Goal: Book appointment/travel/reservation

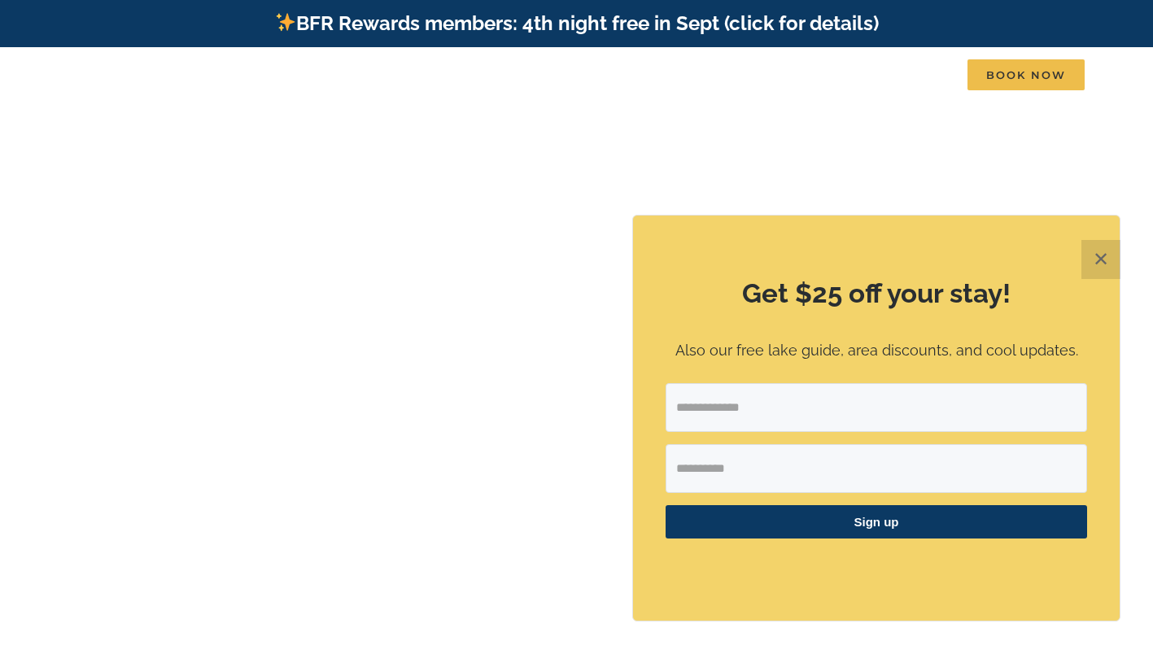
click at [1100, 259] on button "✕" at bounding box center [1101, 259] width 39 height 39
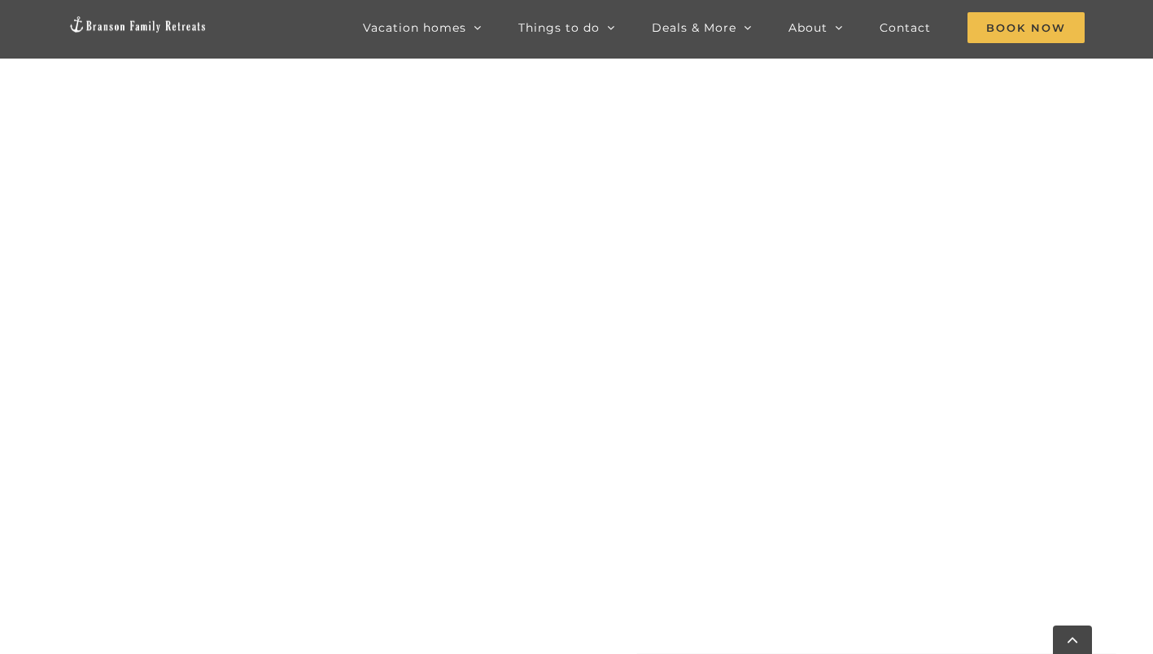
scroll to position [817, 0]
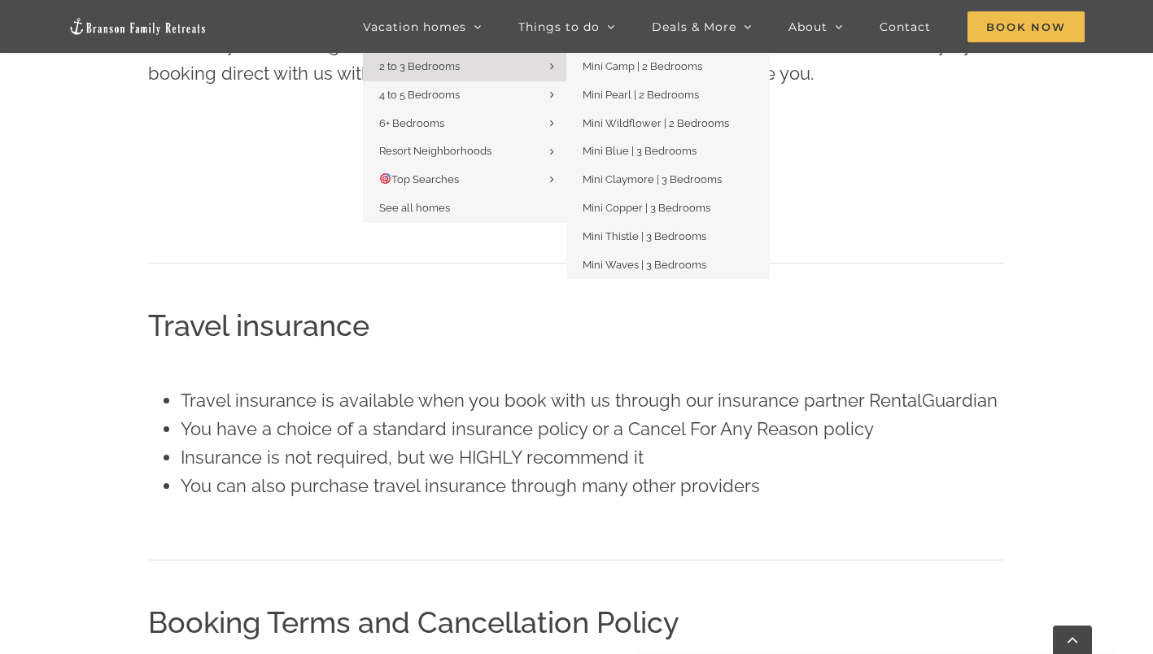
click at [444, 72] on span "2 to 3 Bedrooms" at bounding box center [419, 66] width 81 height 12
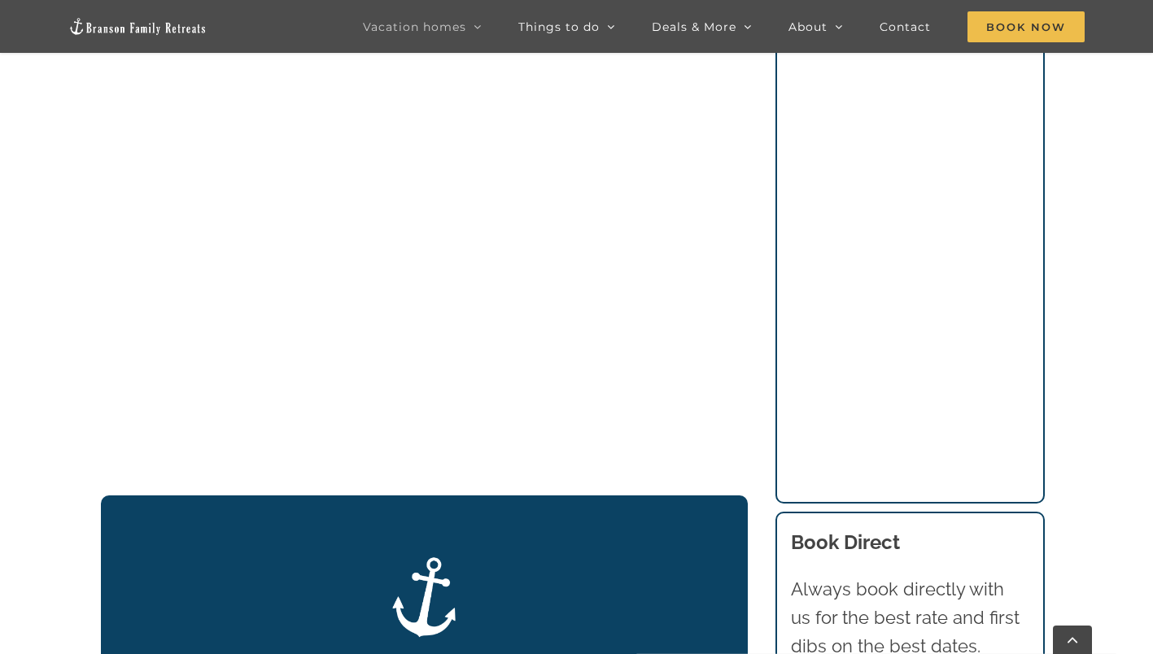
scroll to position [1923, 0]
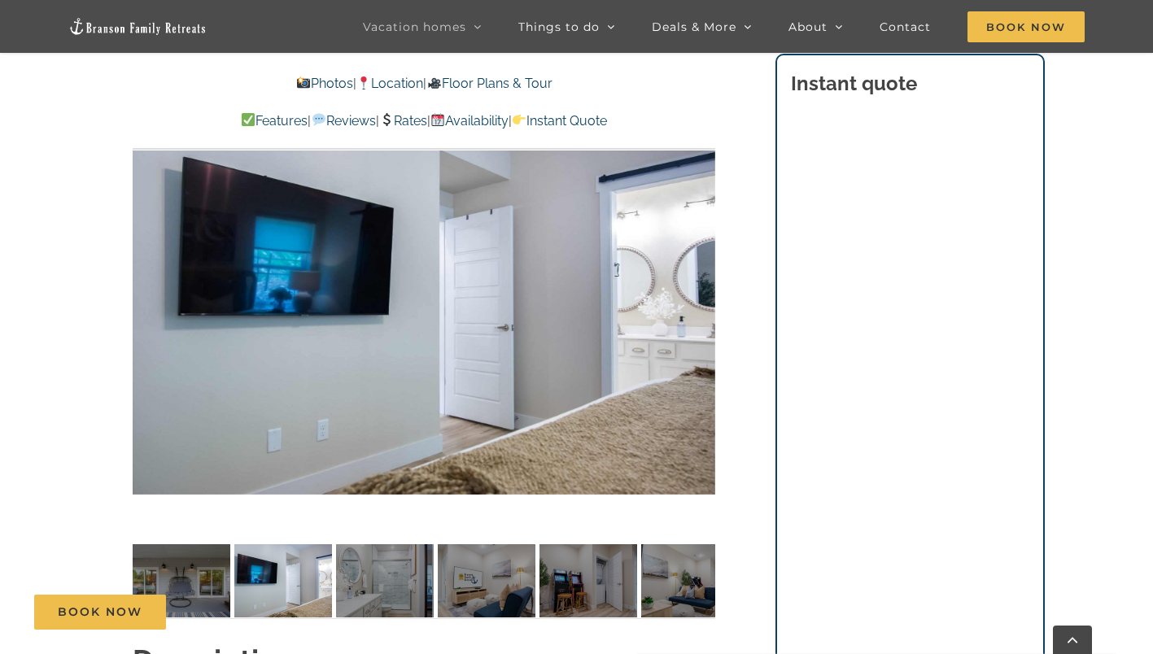
scroll to position [1299, 0]
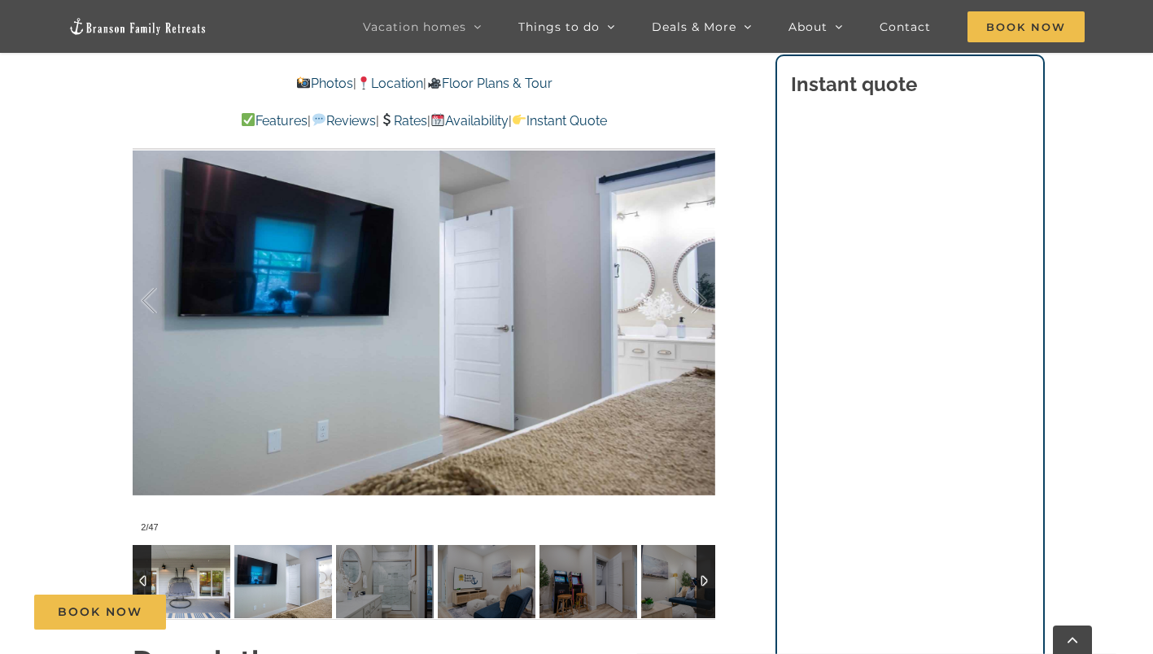
click at [192, 583] on img at bounding box center [182, 581] width 98 height 73
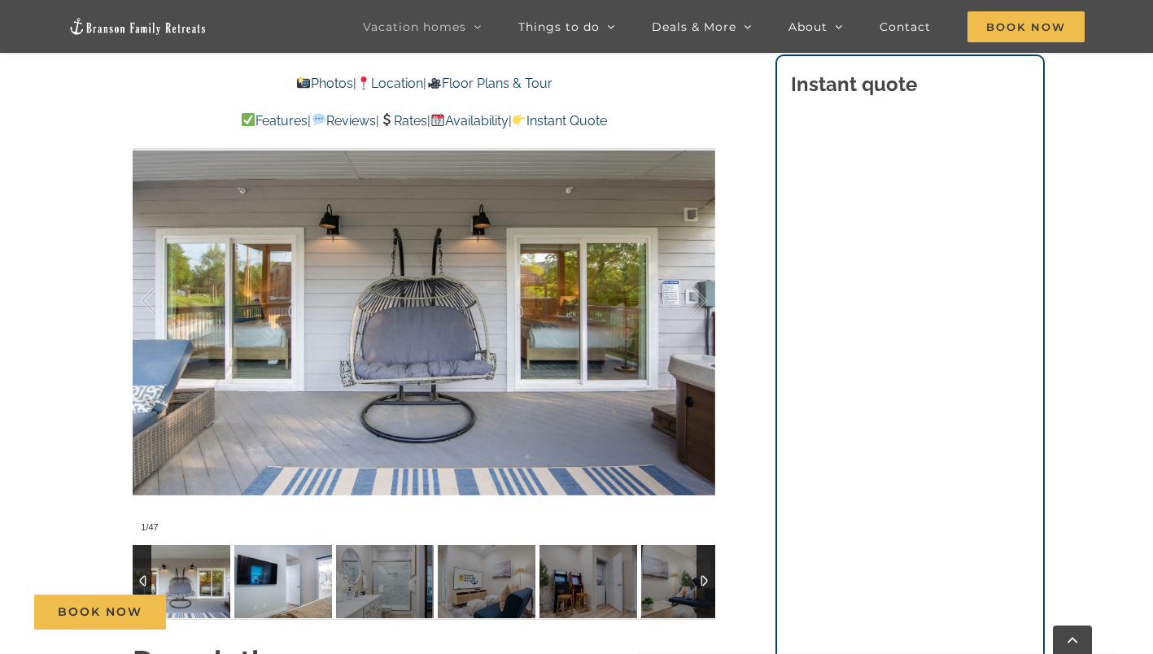
click at [255, 580] on img at bounding box center [283, 581] width 98 height 73
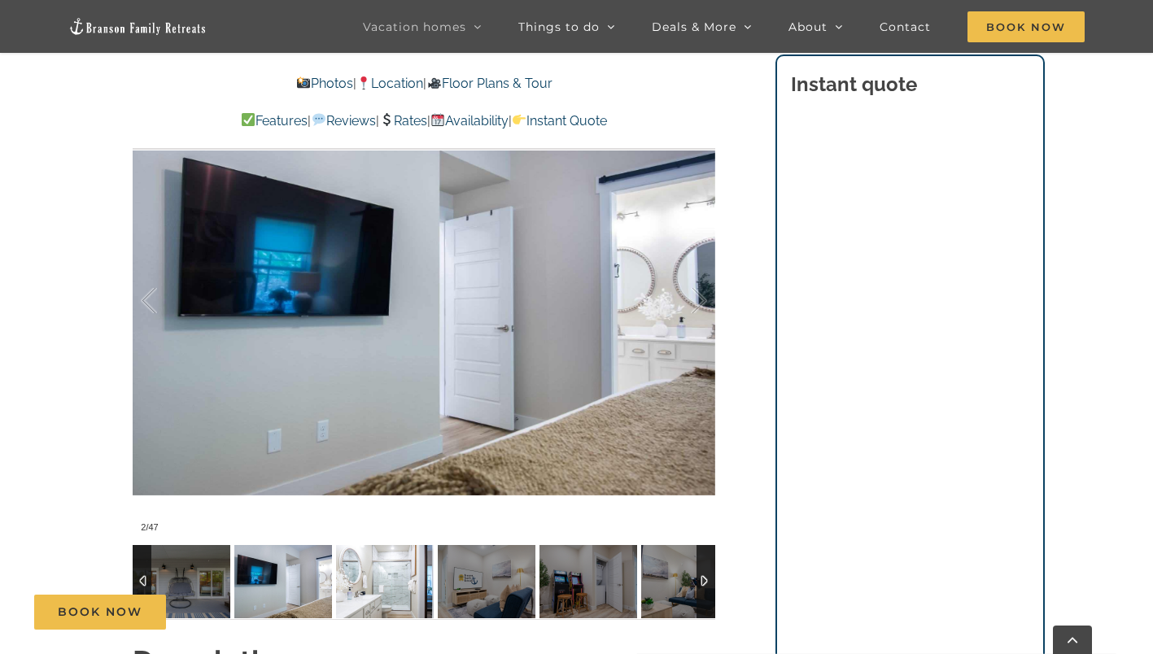
click at [349, 588] on img at bounding box center [385, 581] width 98 height 73
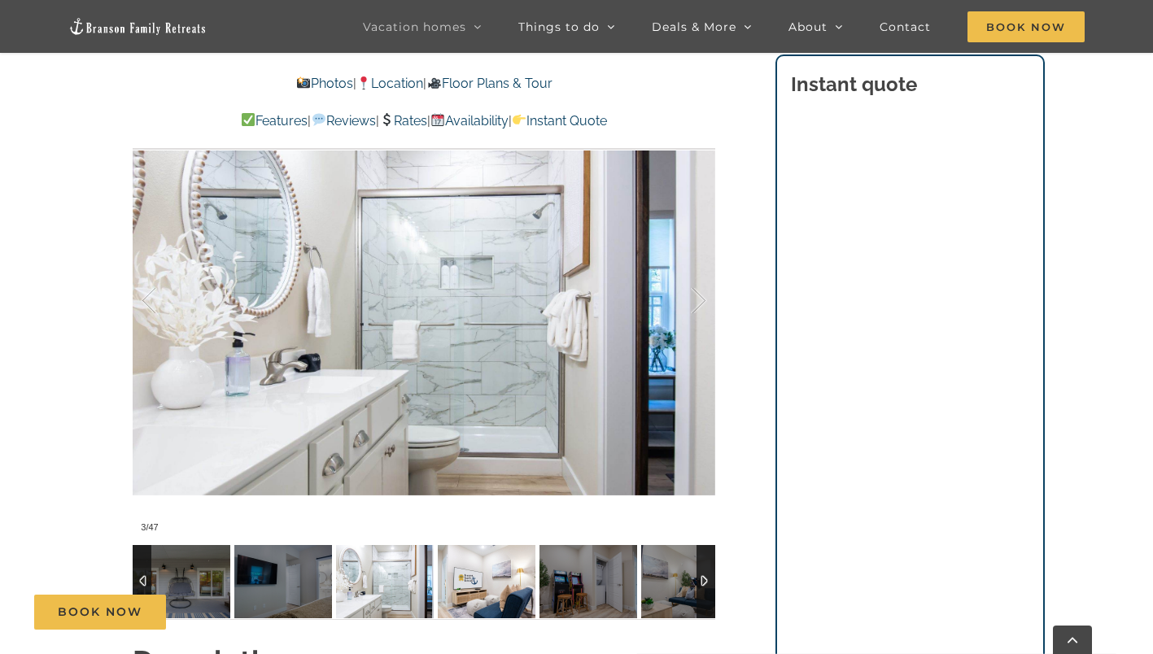
click at [456, 593] on img at bounding box center [487, 581] width 98 height 73
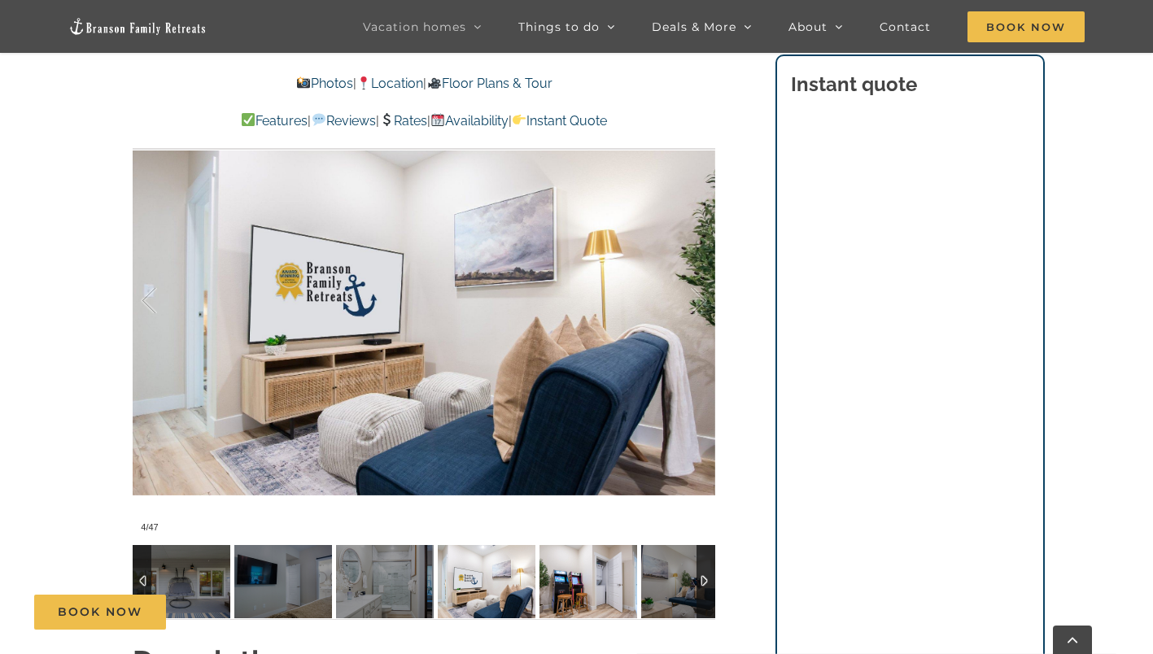
click at [575, 591] on img at bounding box center [589, 581] width 98 height 73
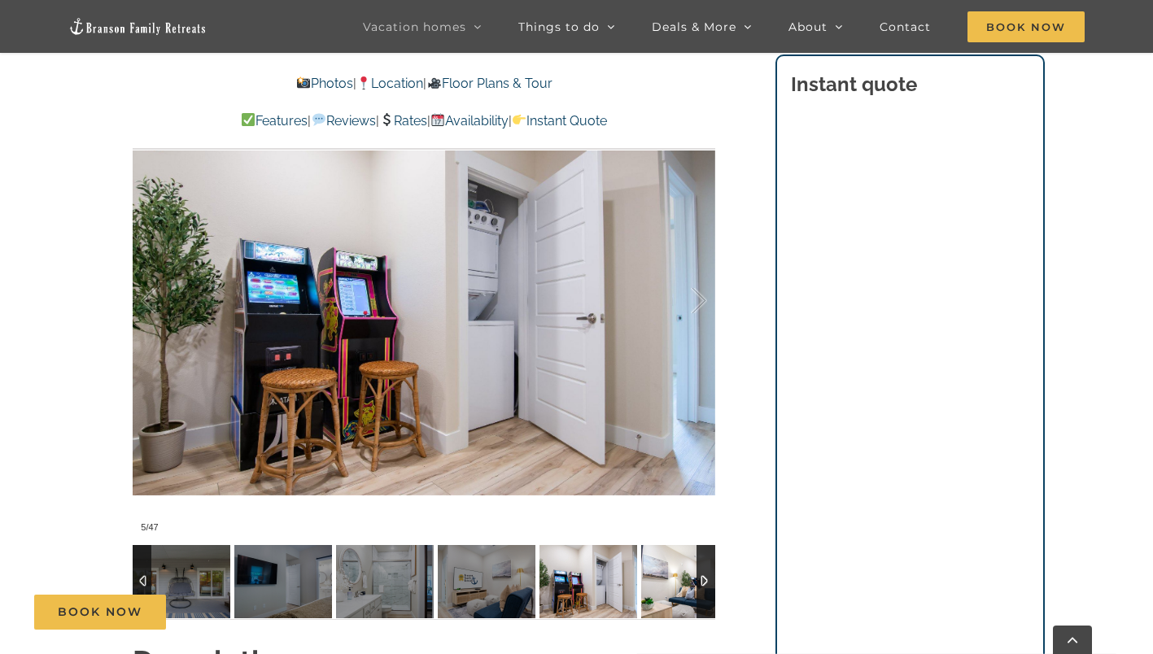
click at [671, 575] on img at bounding box center [690, 581] width 98 height 73
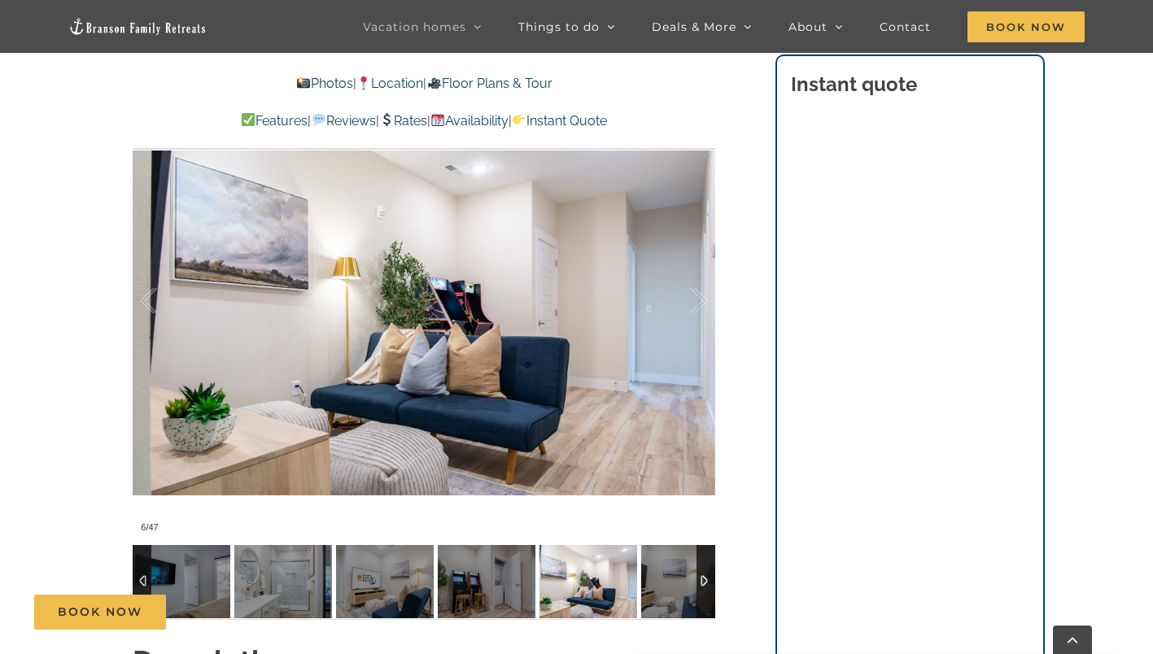
click at [706, 578] on div at bounding box center [706, 581] width 19 height 73
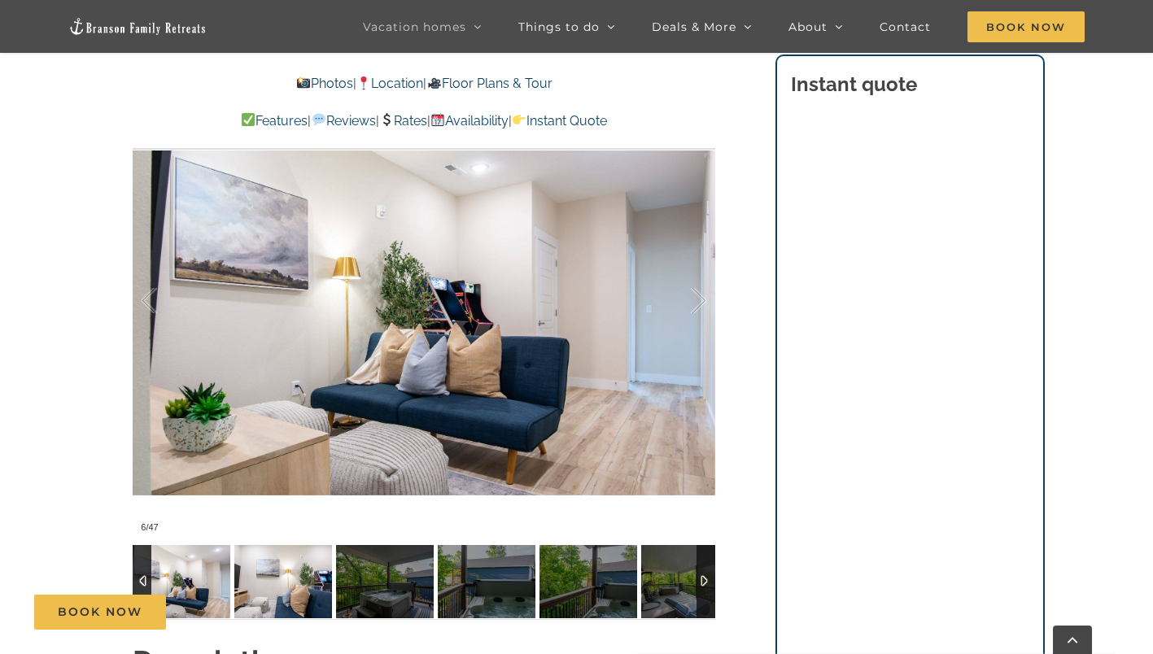
click at [285, 566] on img at bounding box center [283, 581] width 98 height 73
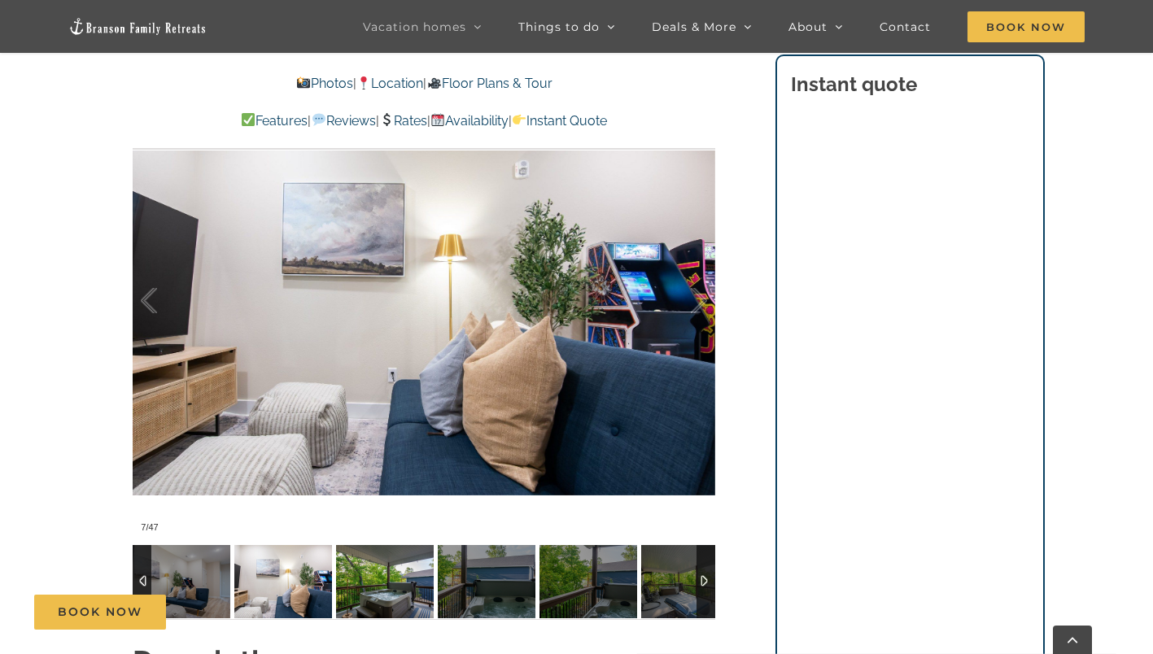
click at [377, 571] on img at bounding box center [385, 581] width 98 height 73
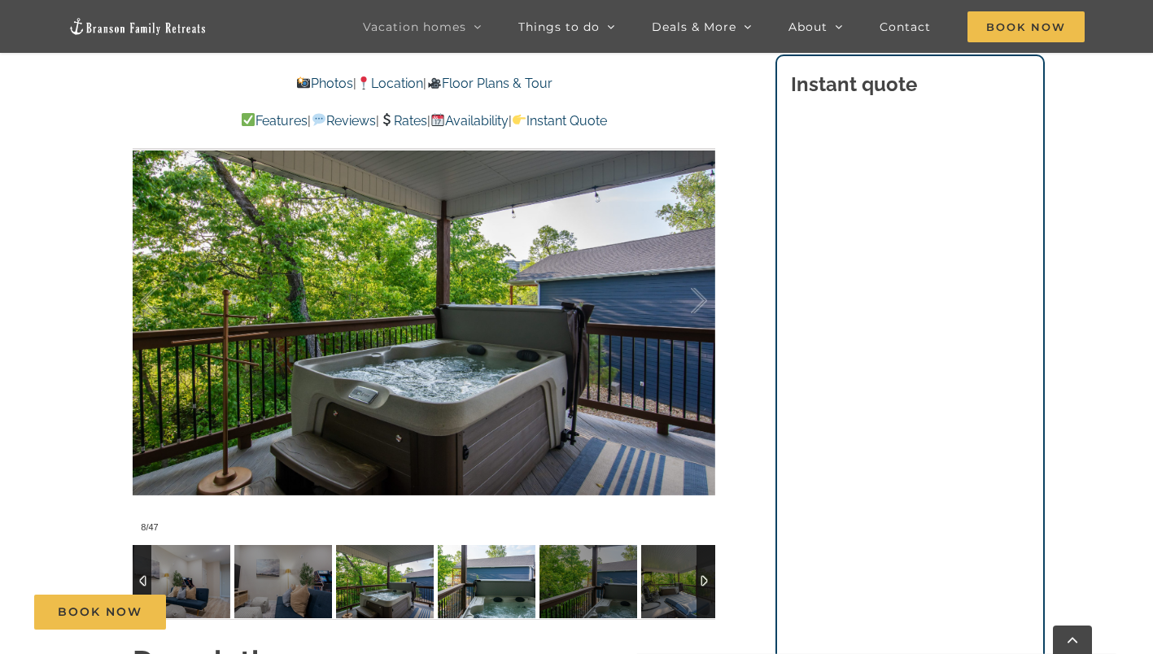
click at [470, 570] on img at bounding box center [487, 581] width 98 height 73
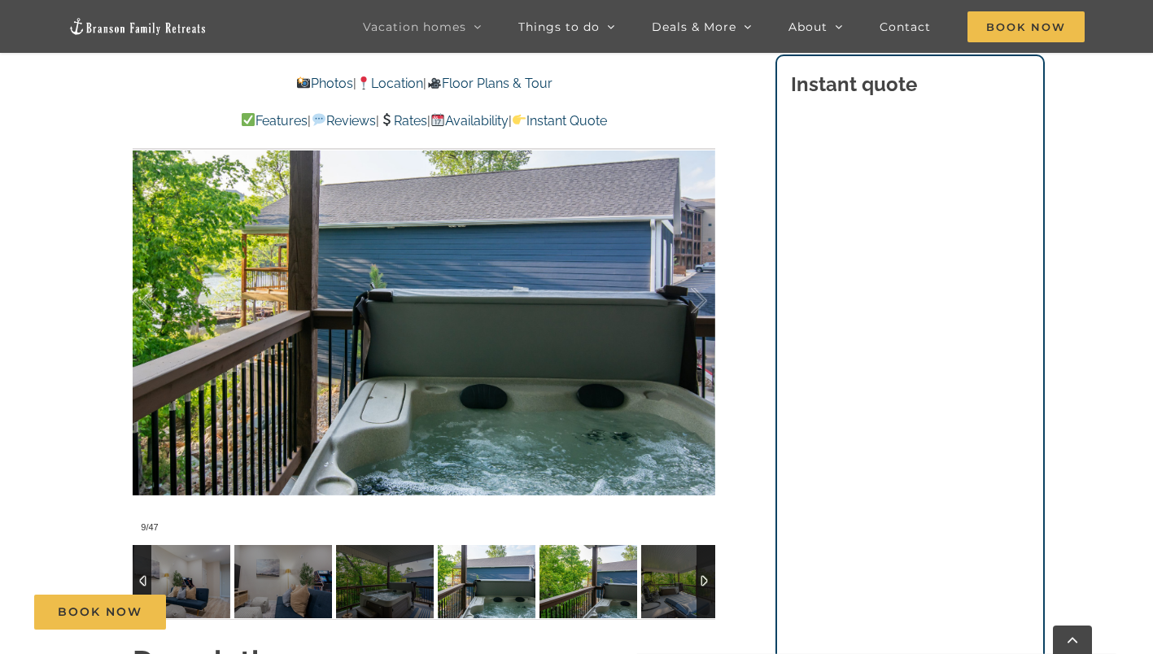
click at [571, 578] on img at bounding box center [589, 581] width 98 height 73
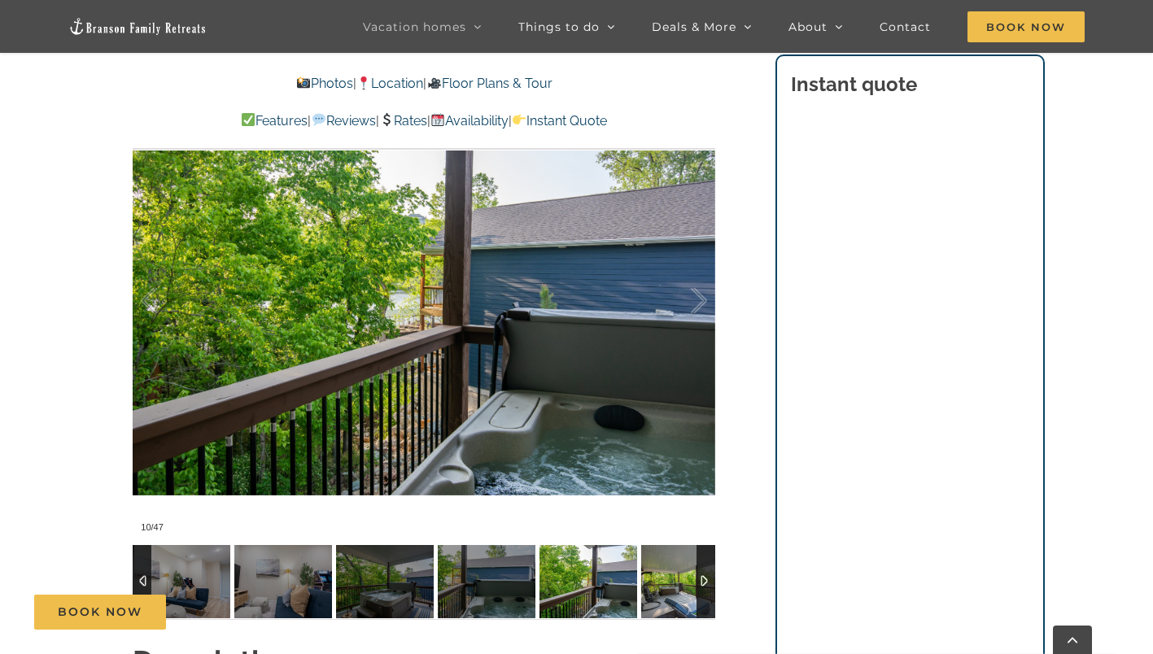
click at [673, 577] on img at bounding box center [690, 581] width 98 height 73
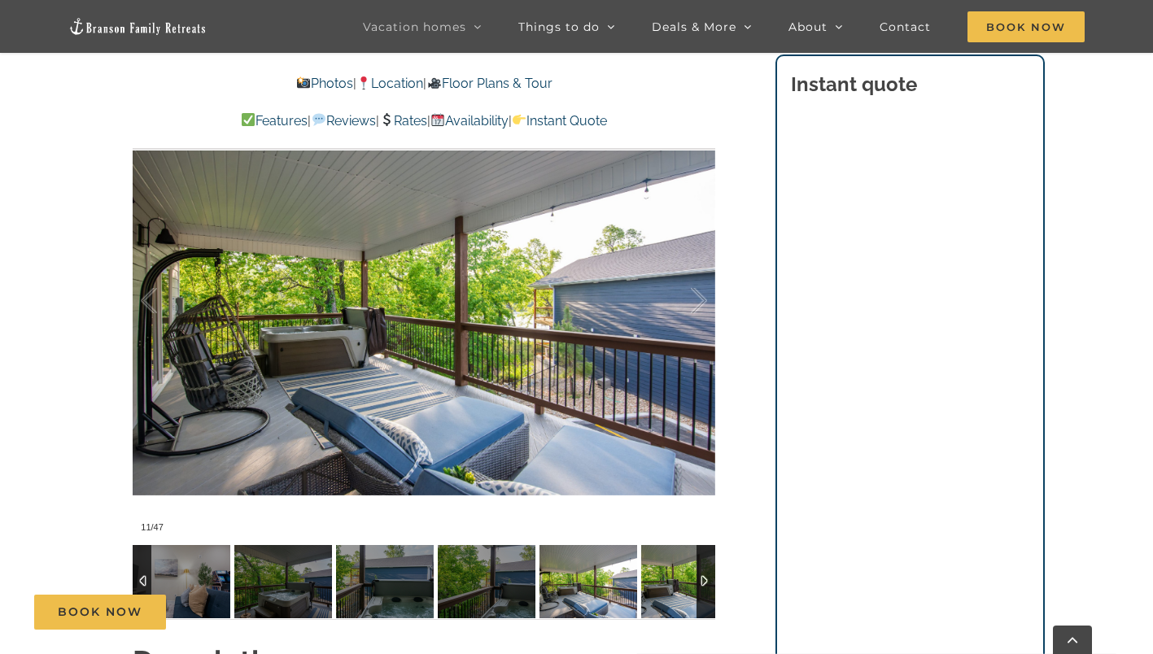
click at [673, 577] on img at bounding box center [690, 581] width 98 height 73
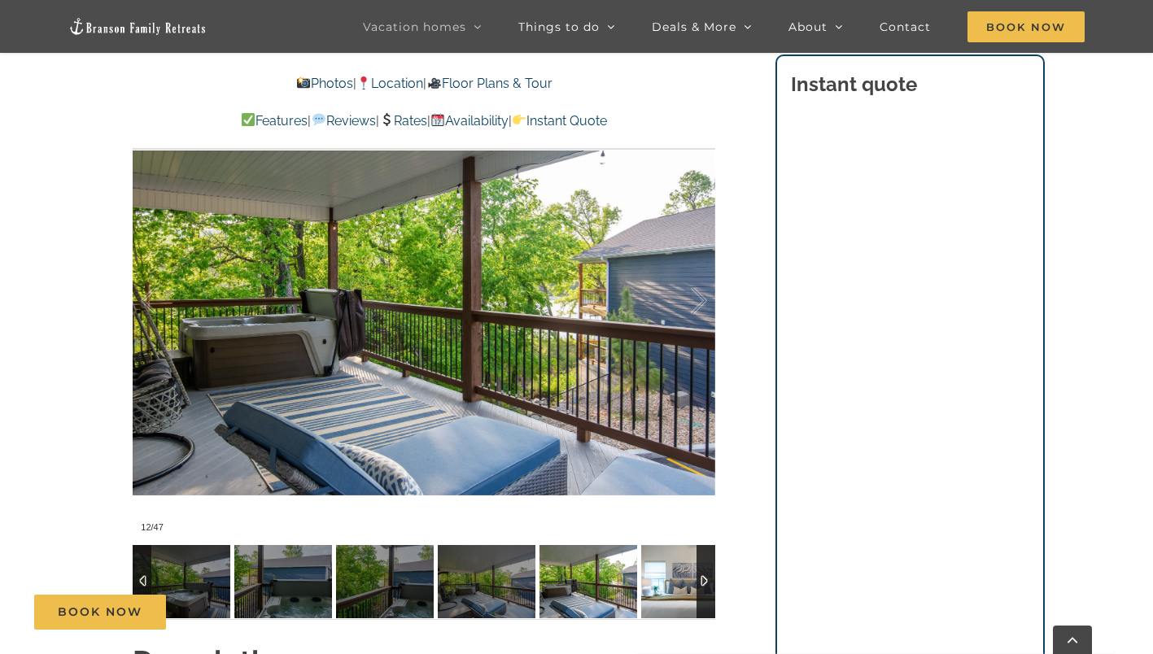
click at [673, 577] on img at bounding box center [690, 581] width 98 height 73
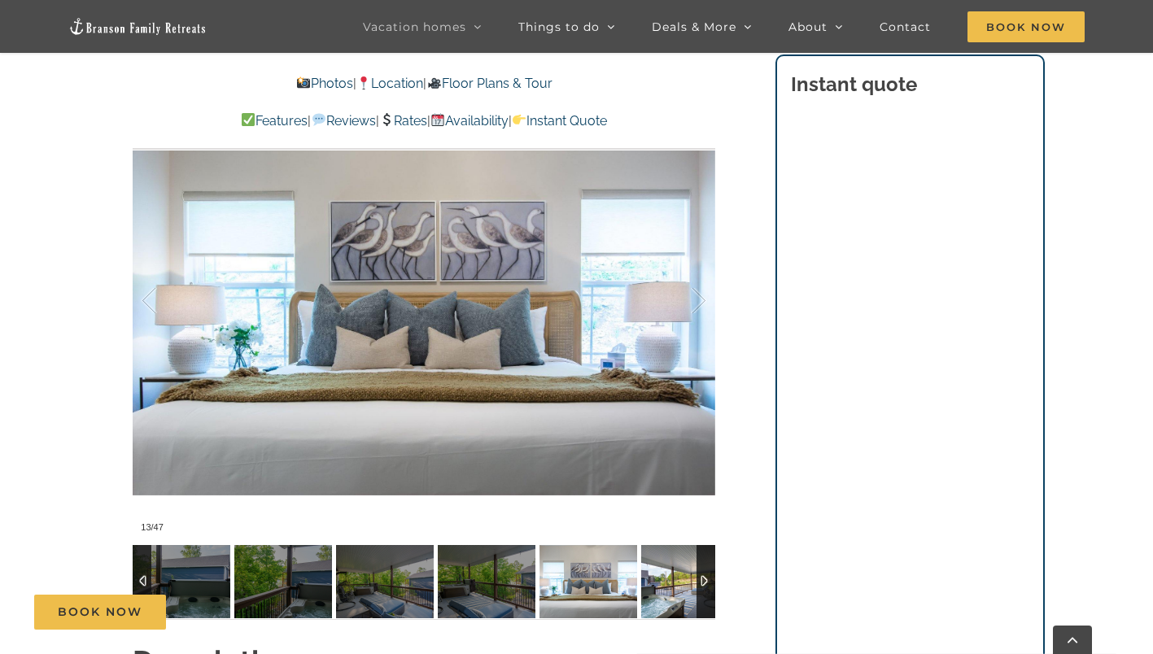
click at [673, 577] on img at bounding box center [690, 581] width 98 height 73
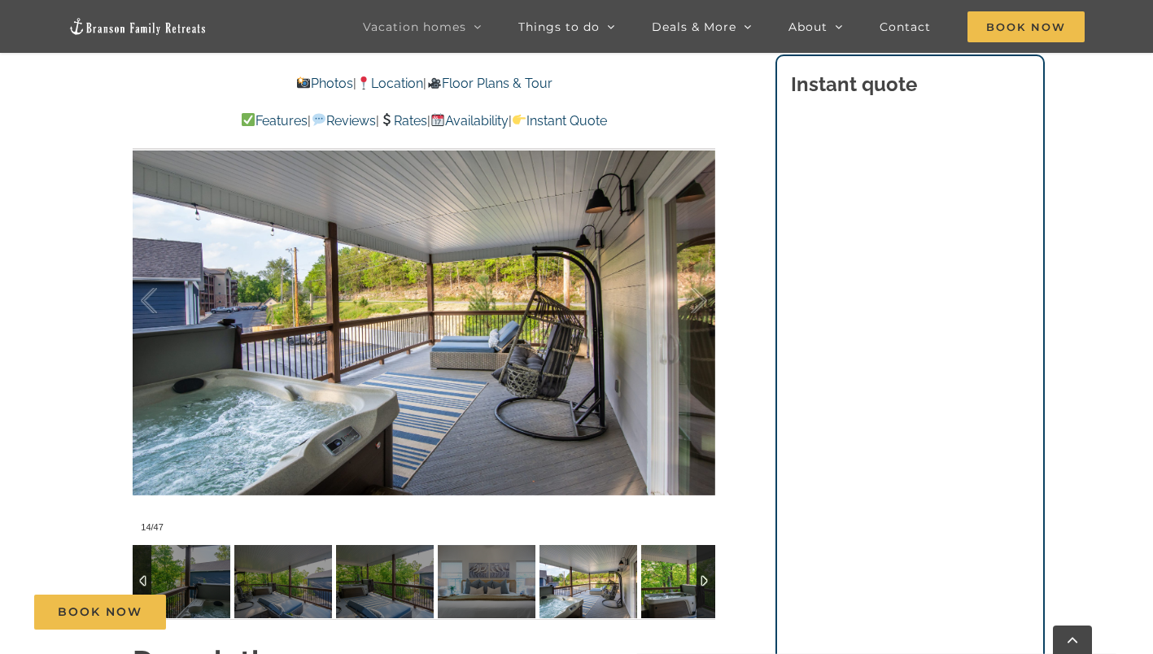
click at [673, 577] on img at bounding box center [690, 581] width 98 height 73
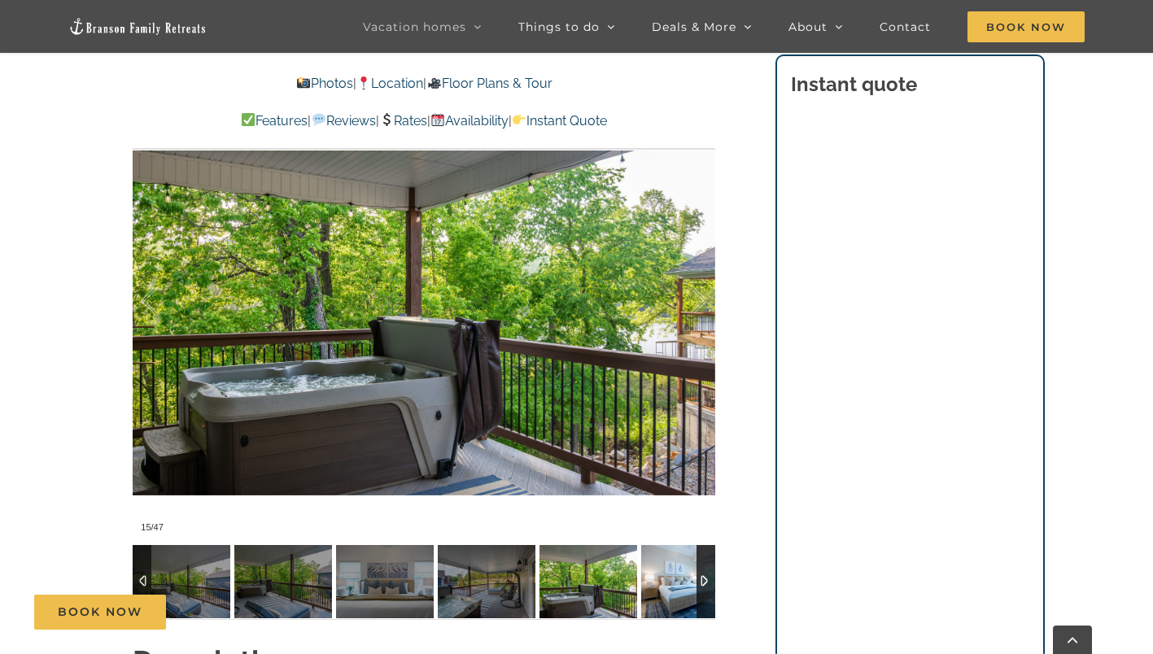
click at [673, 577] on img at bounding box center [690, 581] width 98 height 73
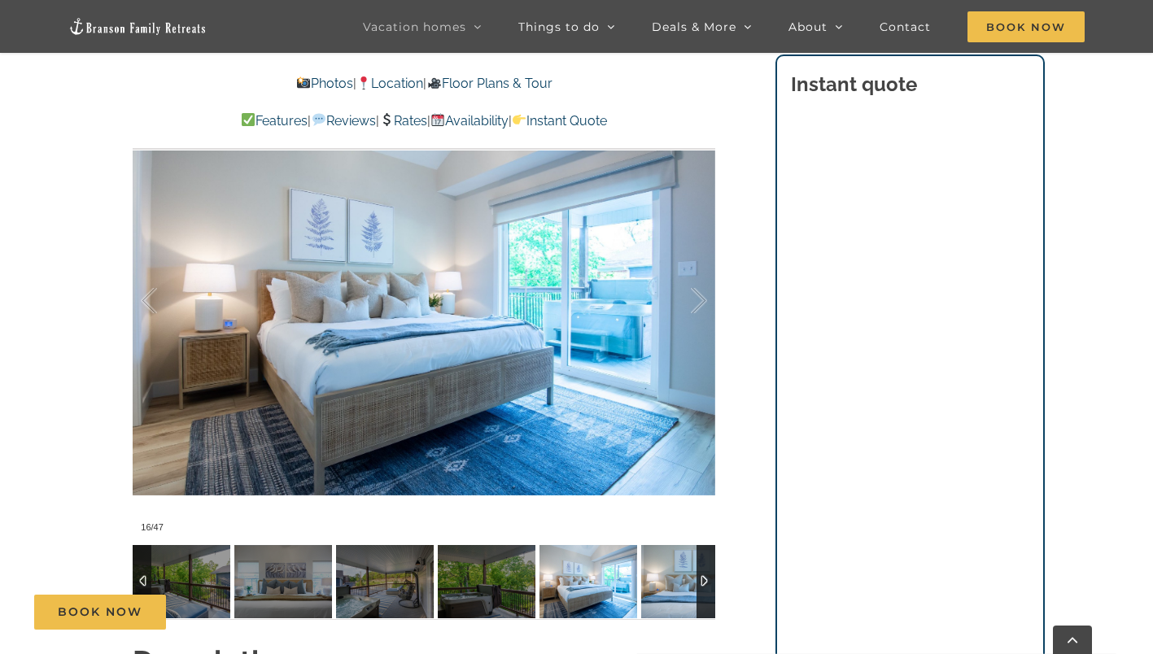
click at [673, 577] on img at bounding box center [690, 581] width 98 height 73
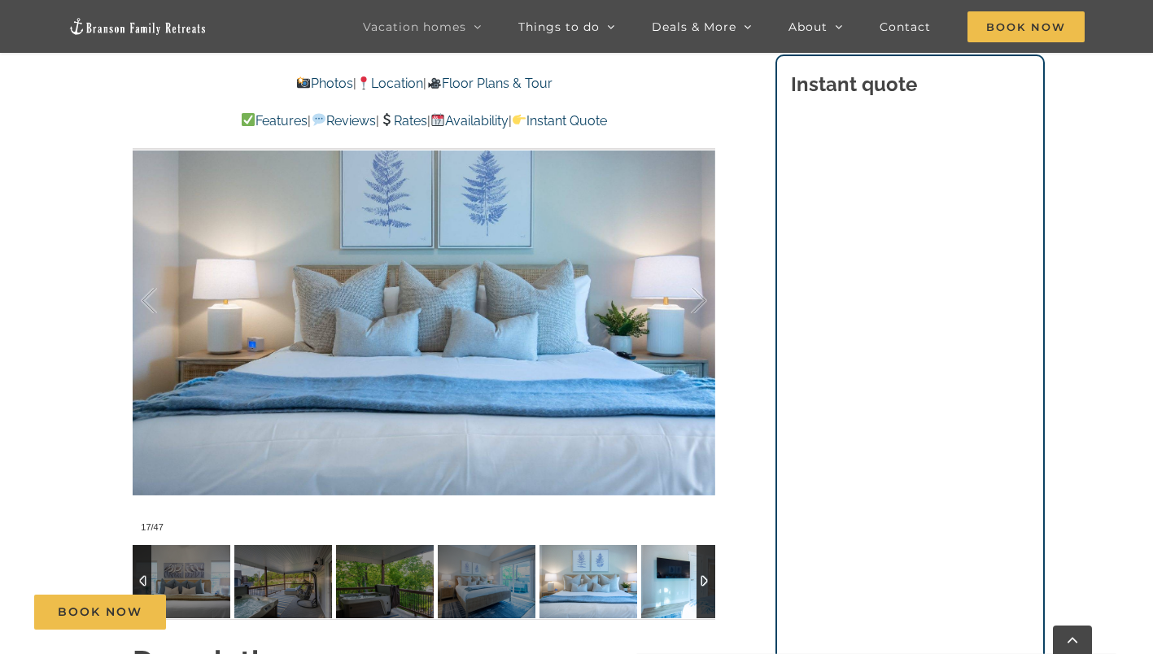
click at [673, 577] on img at bounding box center [690, 581] width 98 height 73
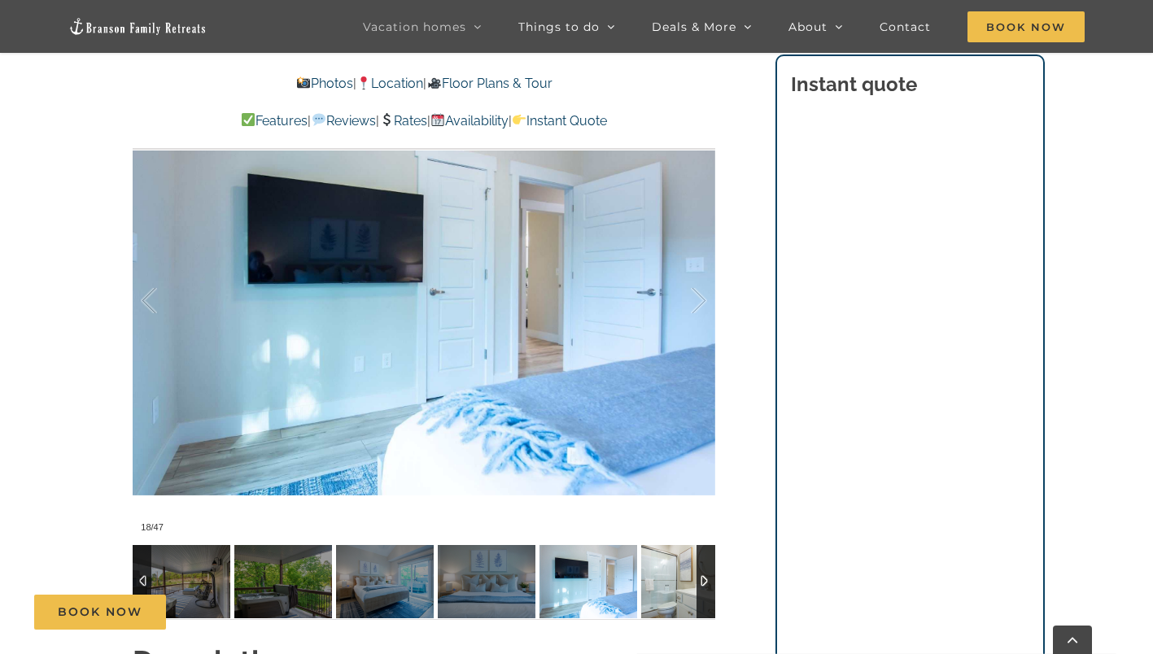
click at [673, 577] on img at bounding box center [690, 581] width 98 height 73
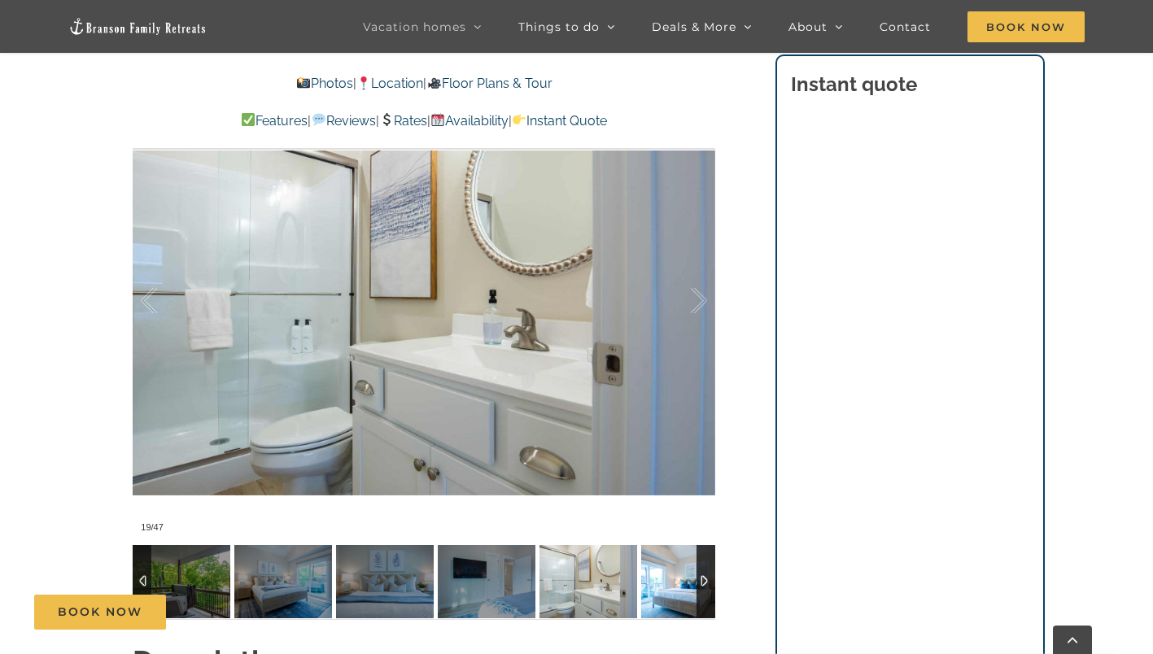
click at [673, 577] on img at bounding box center [690, 581] width 98 height 73
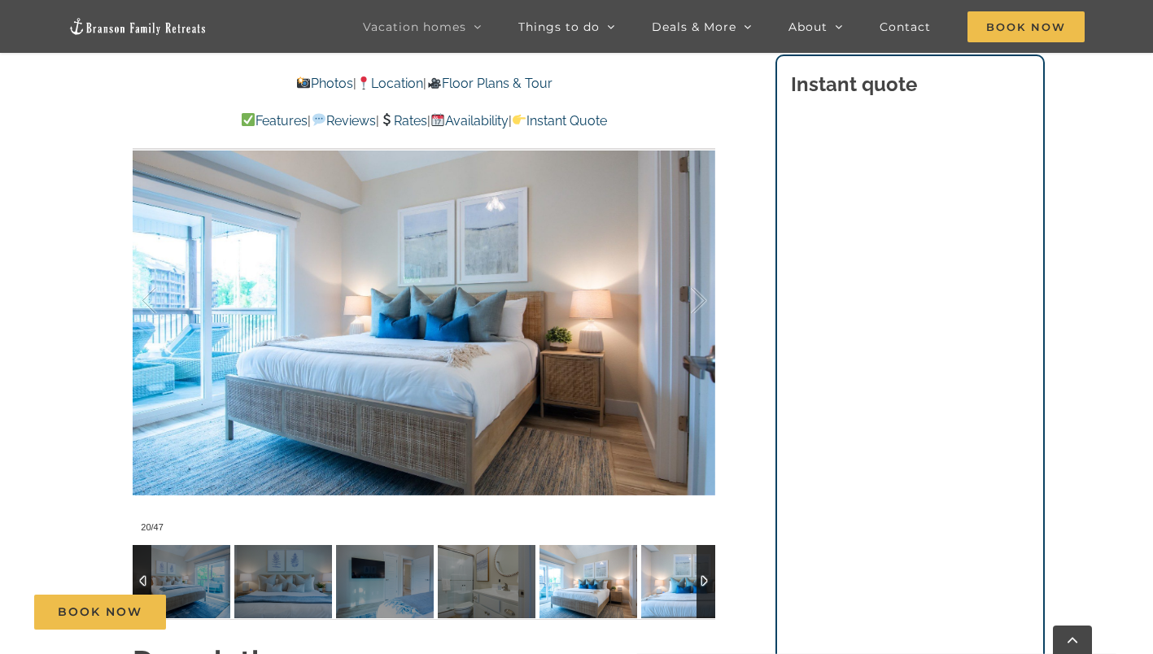
click at [673, 577] on img at bounding box center [690, 581] width 98 height 73
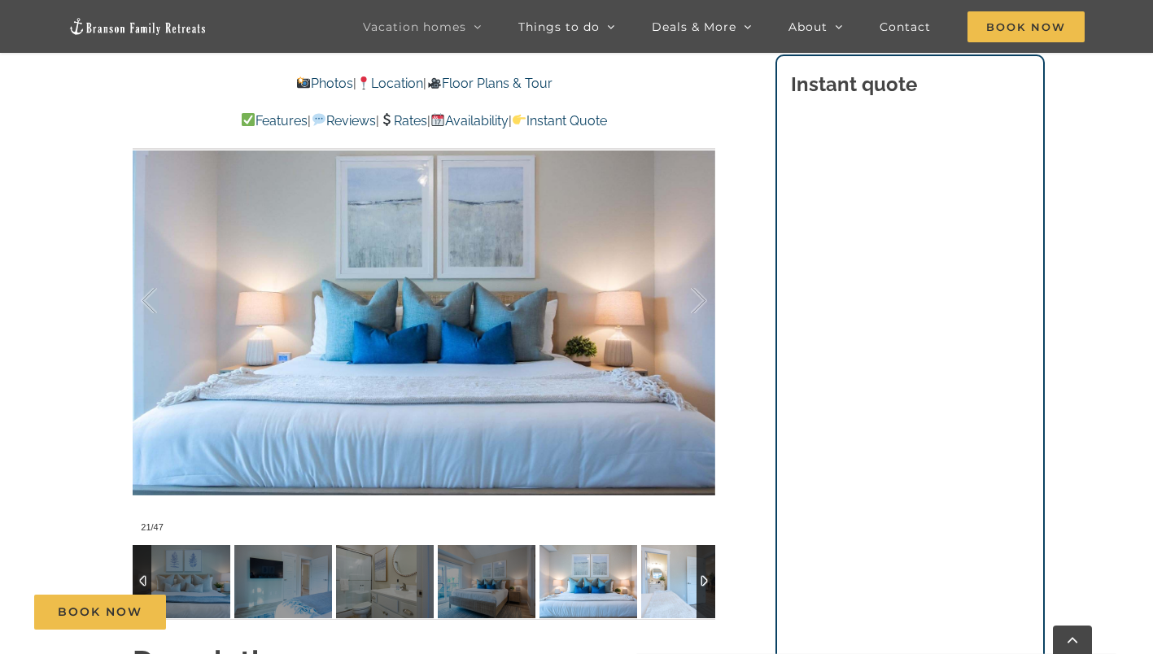
click at [673, 577] on img at bounding box center [690, 581] width 98 height 73
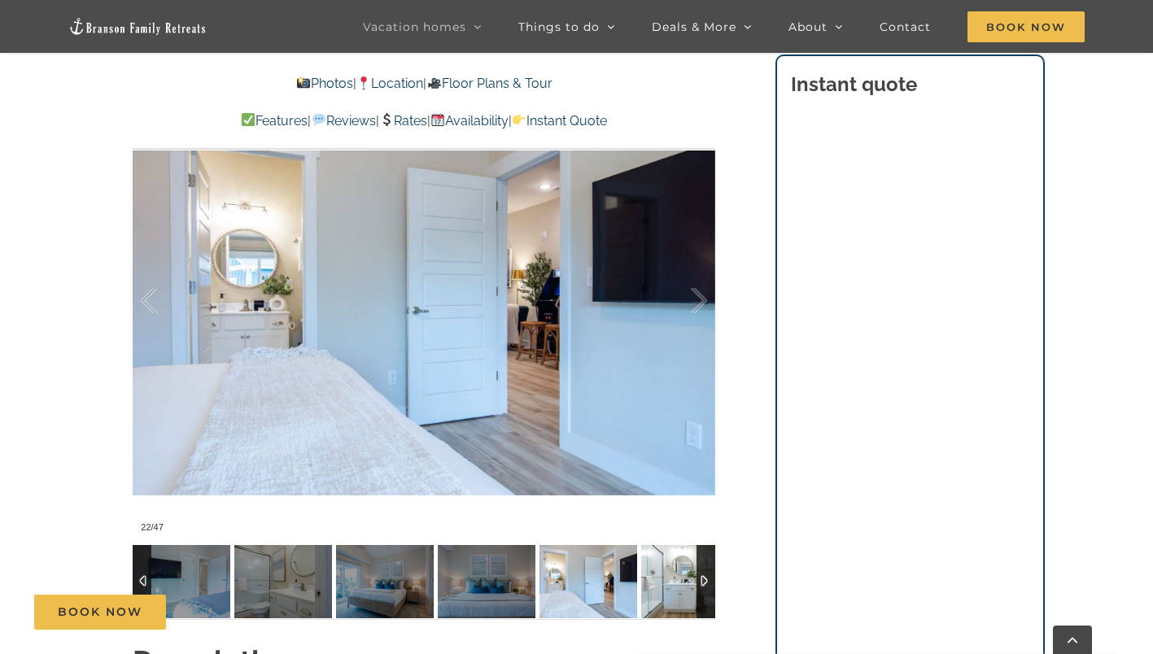
click at [673, 577] on img at bounding box center [690, 581] width 98 height 73
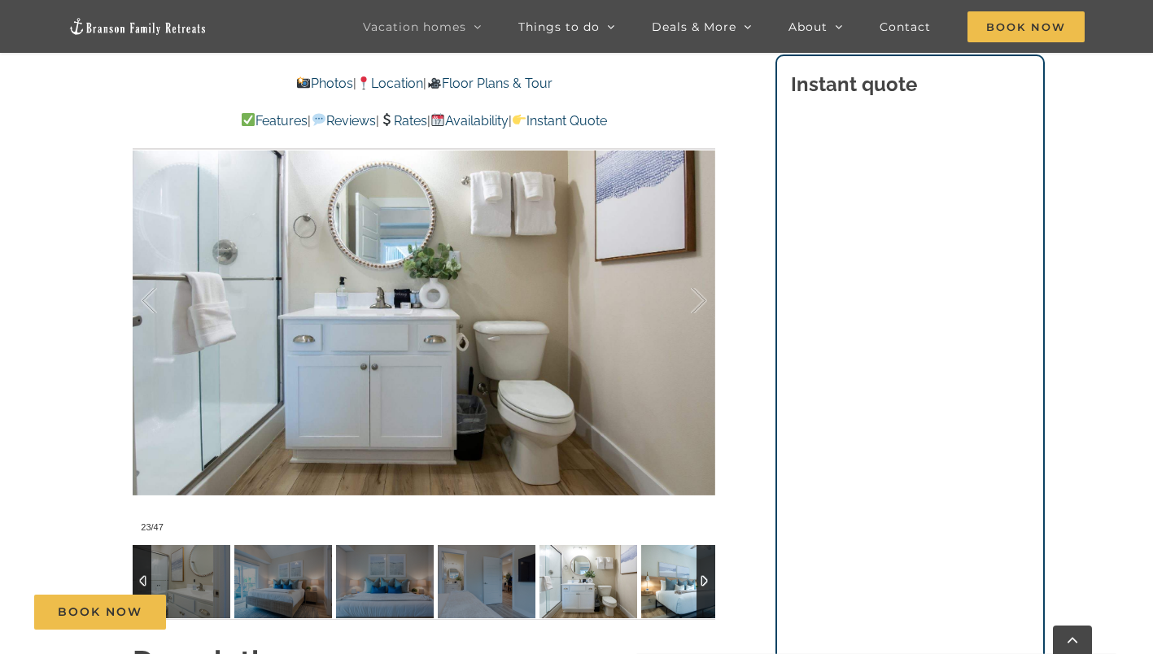
click at [673, 577] on img at bounding box center [690, 581] width 98 height 73
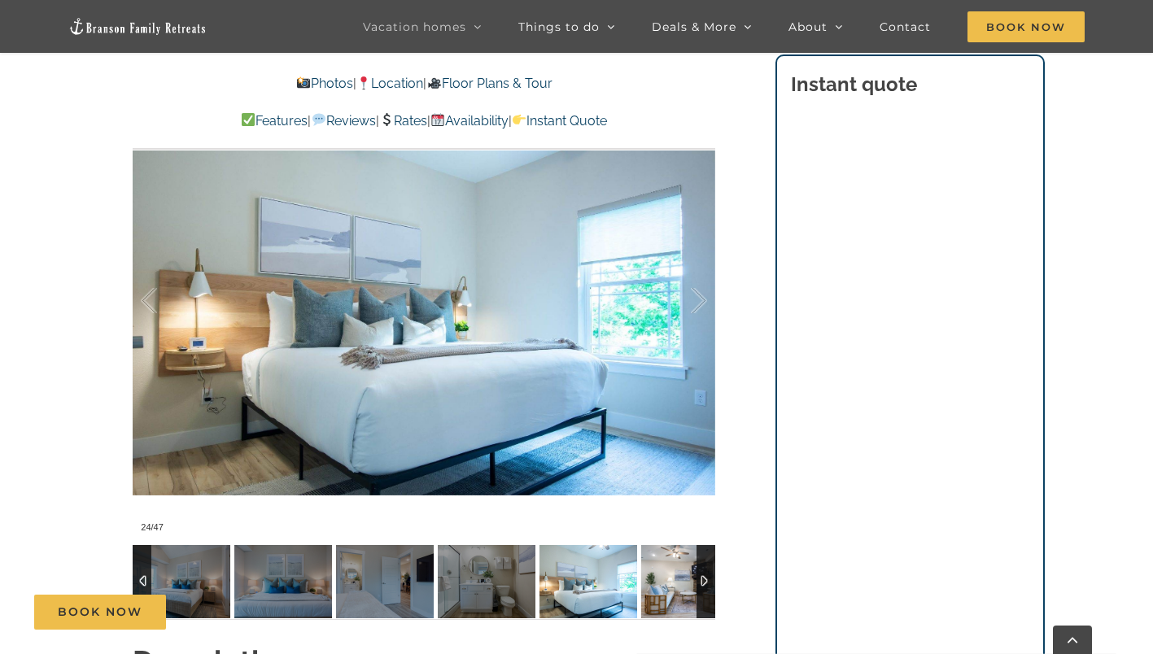
click at [673, 577] on img at bounding box center [690, 581] width 98 height 73
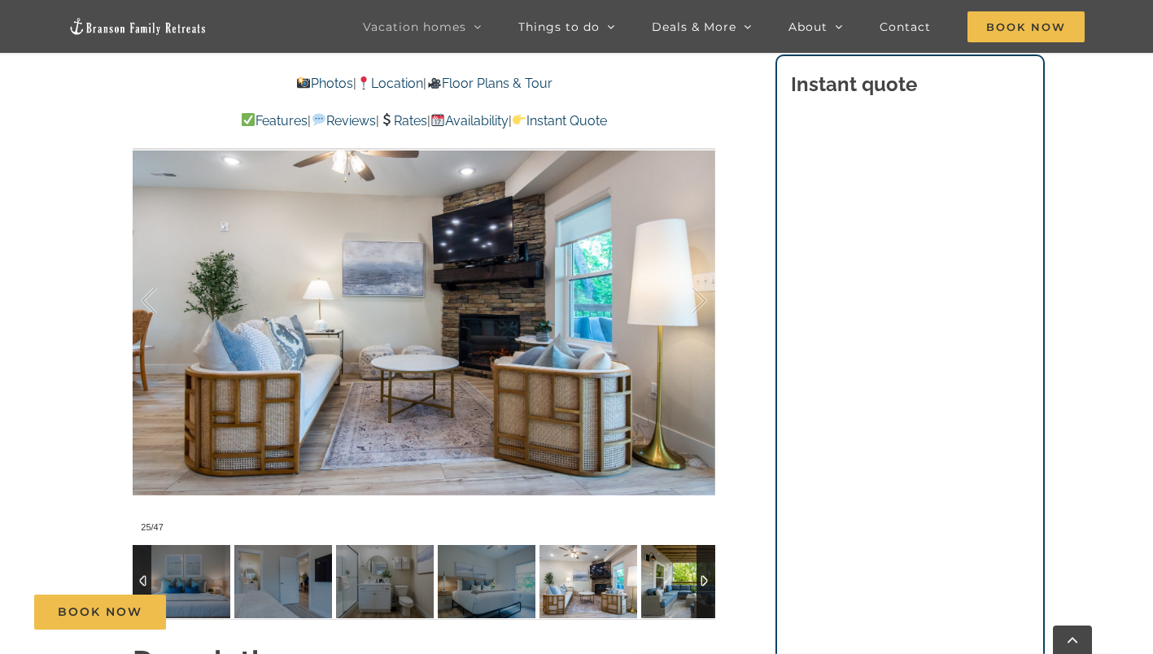
click at [673, 577] on img at bounding box center [690, 581] width 98 height 73
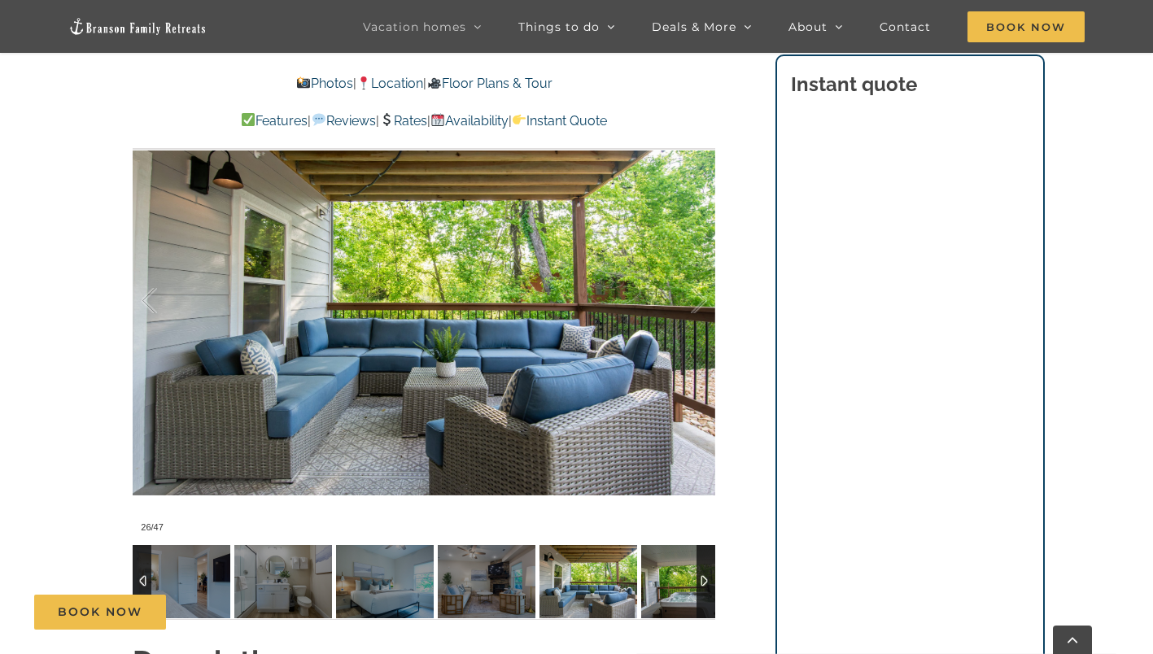
click at [673, 577] on img at bounding box center [690, 581] width 98 height 73
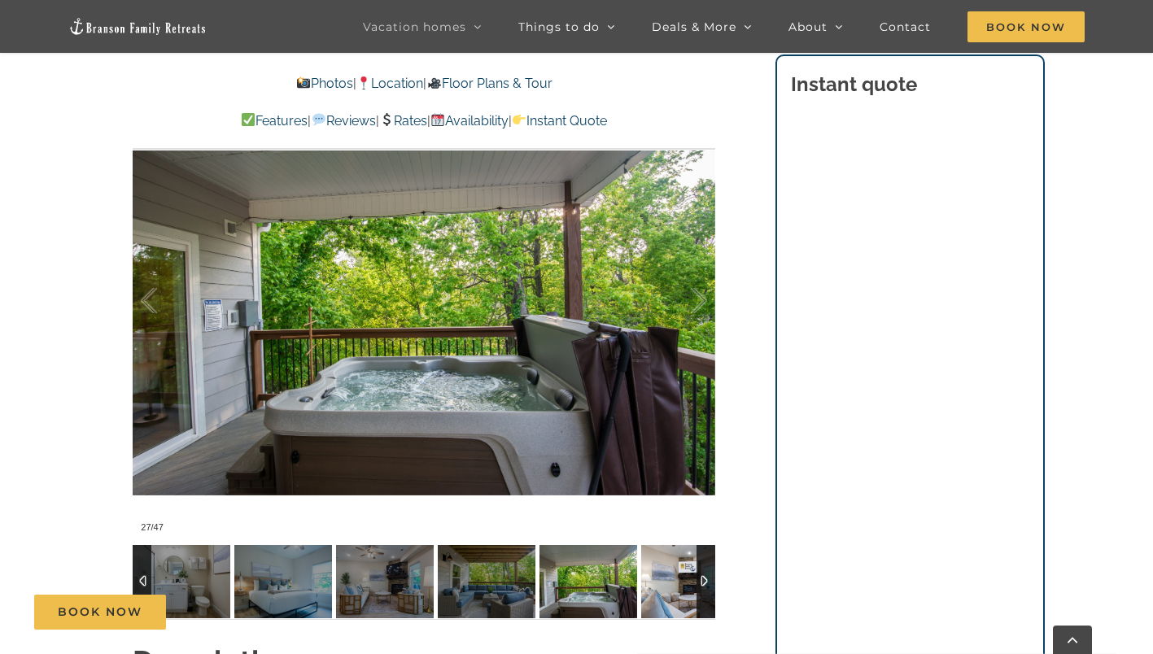
click at [673, 577] on img at bounding box center [690, 581] width 98 height 73
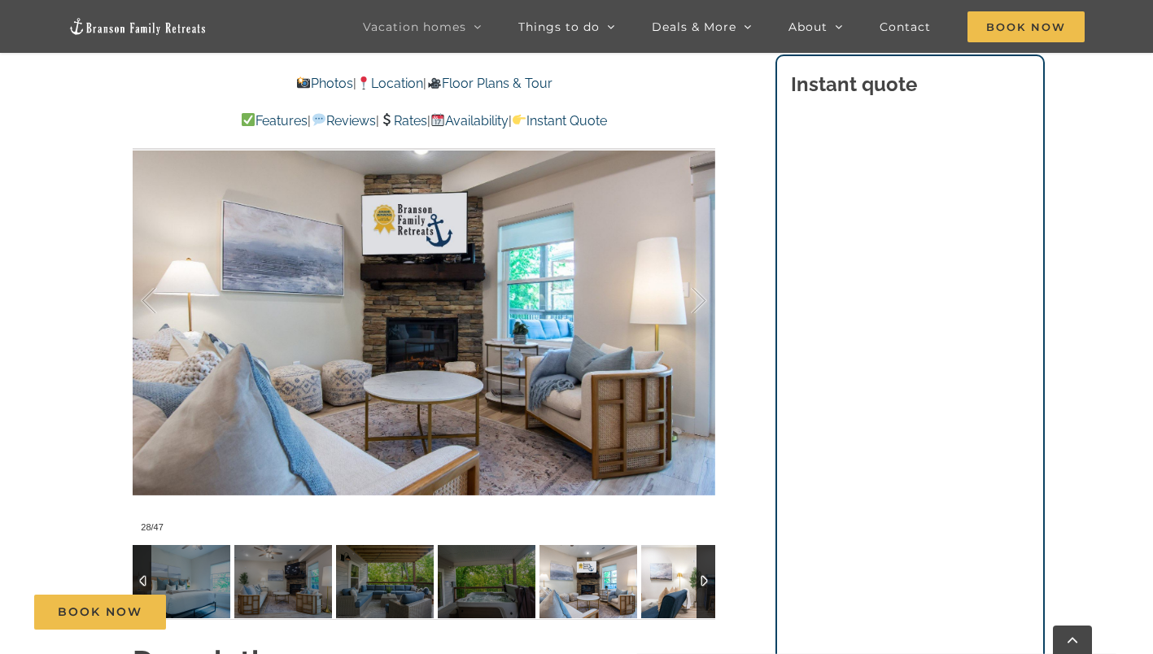
click at [673, 577] on img at bounding box center [690, 581] width 98 height 73
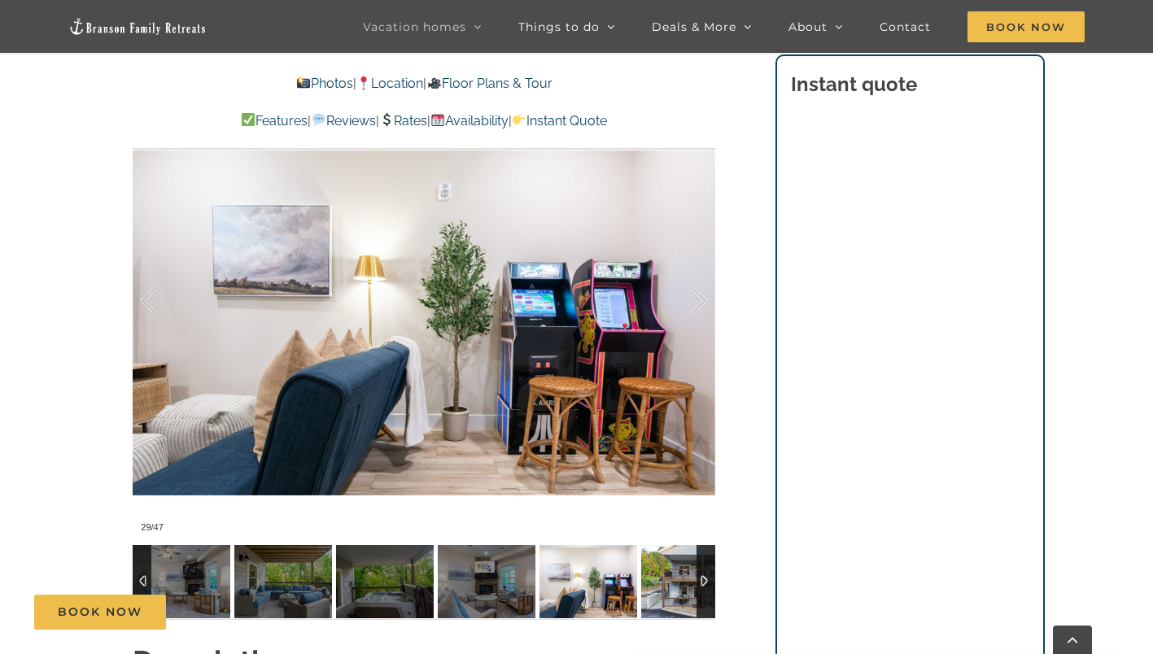
click at [673, 577] on img at bounding box center [690, 581] width 98 height 73
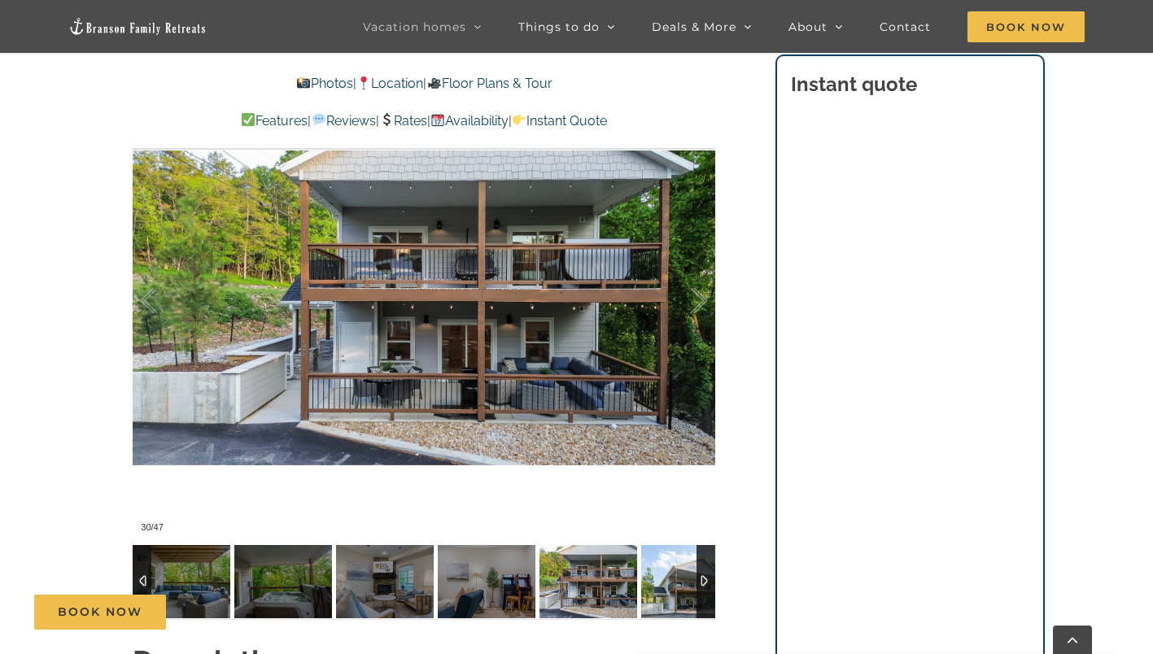
click at [673, 577] on img at bounding box center [690, 581] width 98 height 73
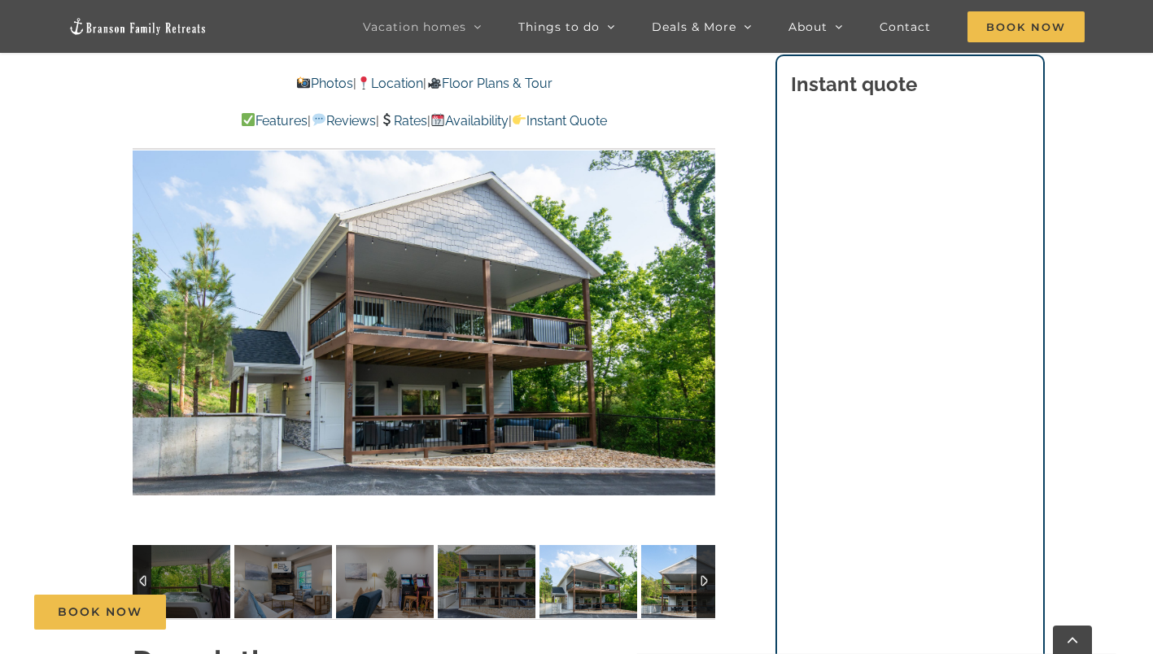
click at [673, 577] on img at bounding box center [690, 581] width 98 height 73
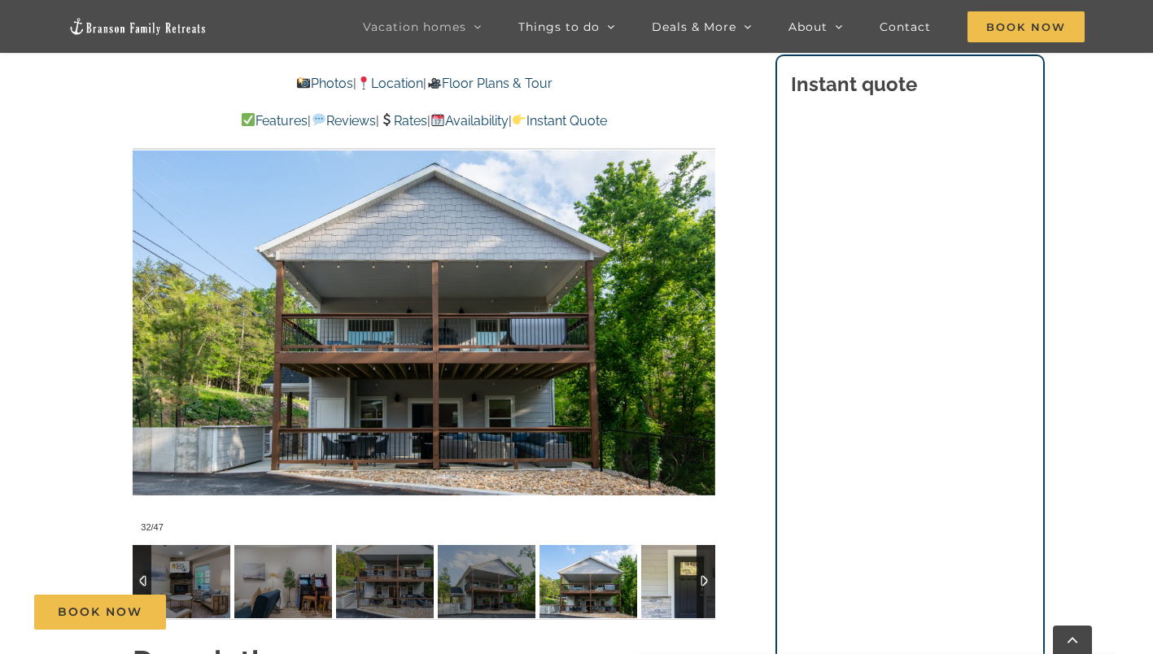
click at [673, 577] on img at bounding box center [690, 581] width 98 height 73
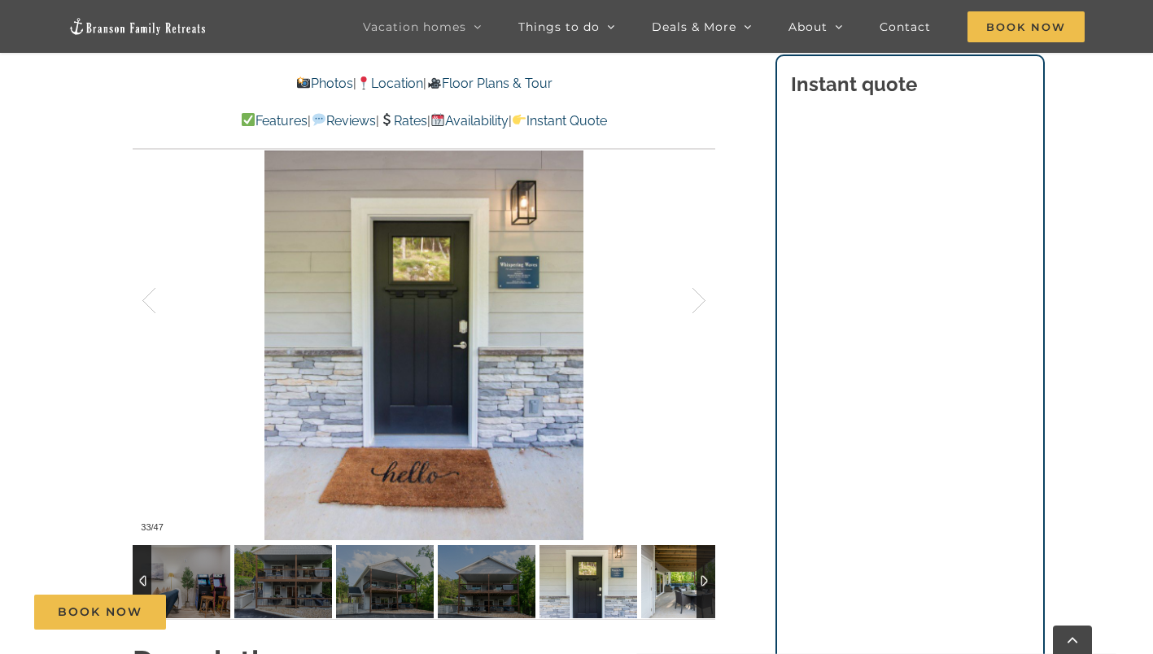
click at [673, 577] on img at bounding box center [690, 581] width 98 height 73
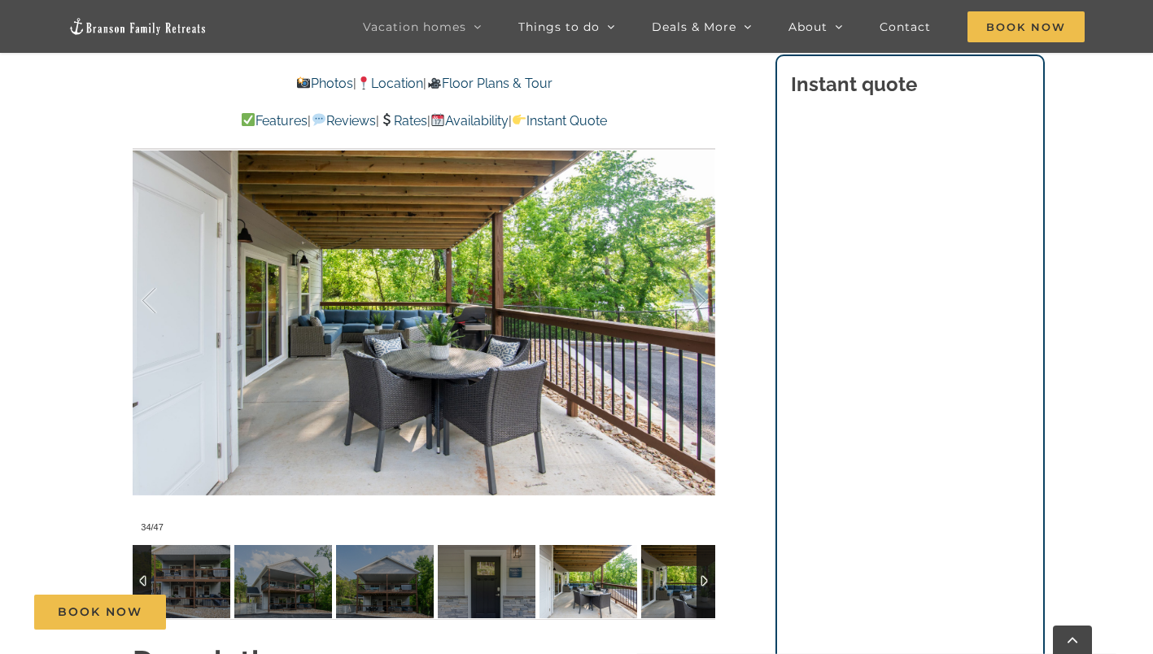
click at [673, 577] on img at bounding box center [690, 581] width 98 height 73
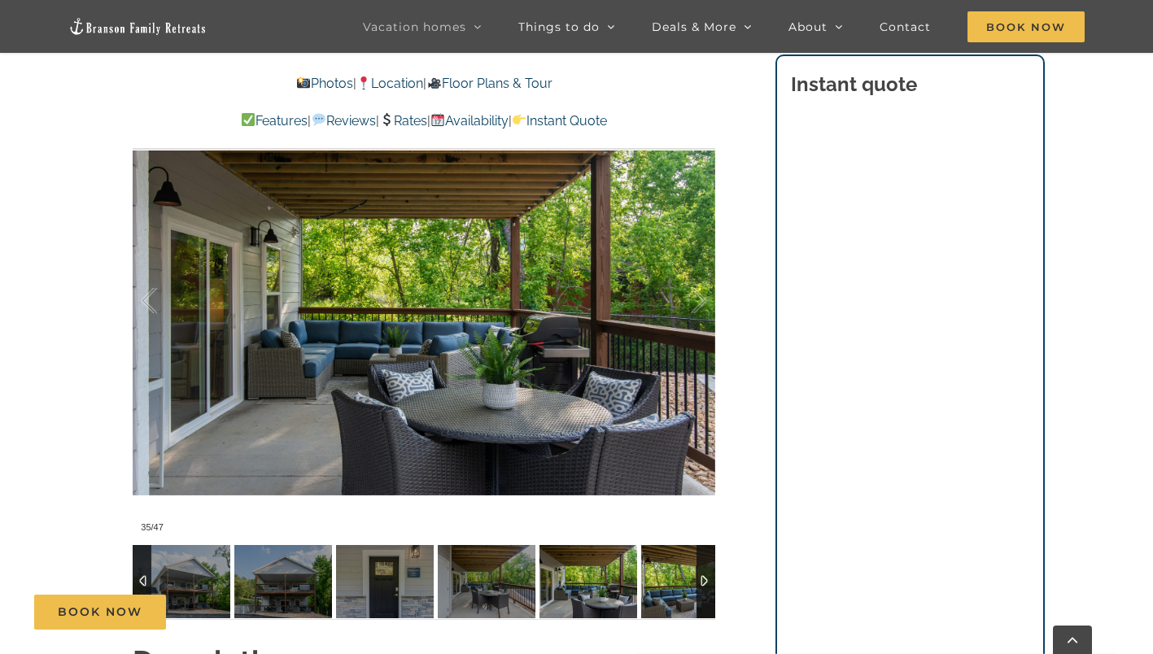
click at [673, 577] on img at bounding box center [690, 581] width 98 height 73
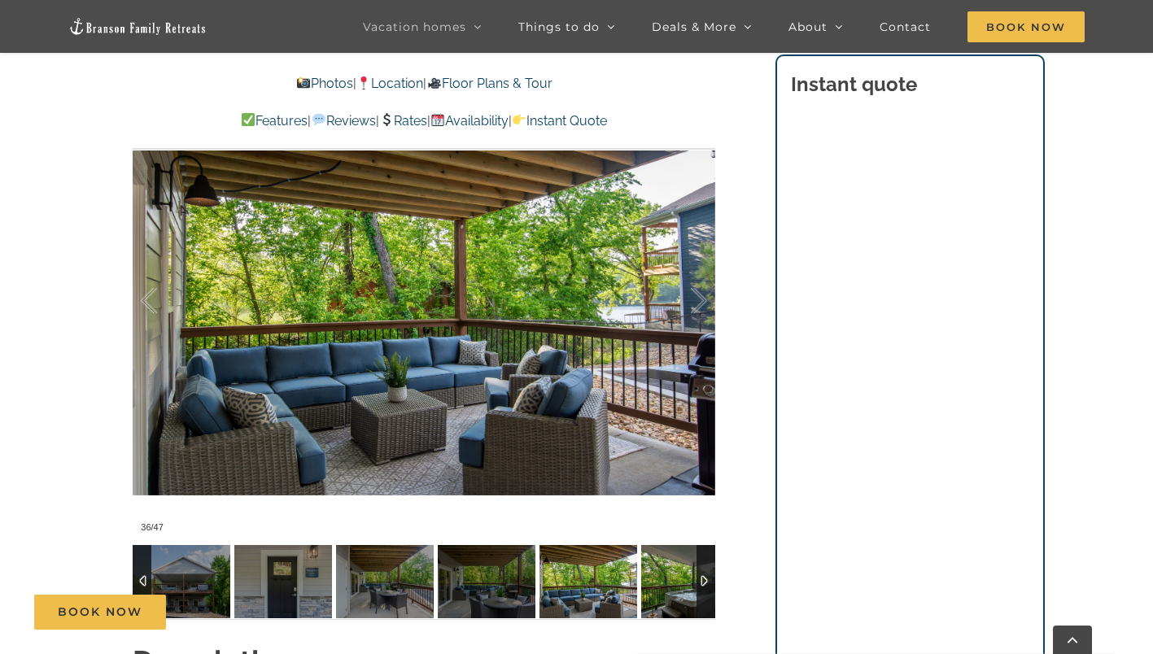
click at [673, 577] on img at bounding box center [690, 581] width 98 height 73
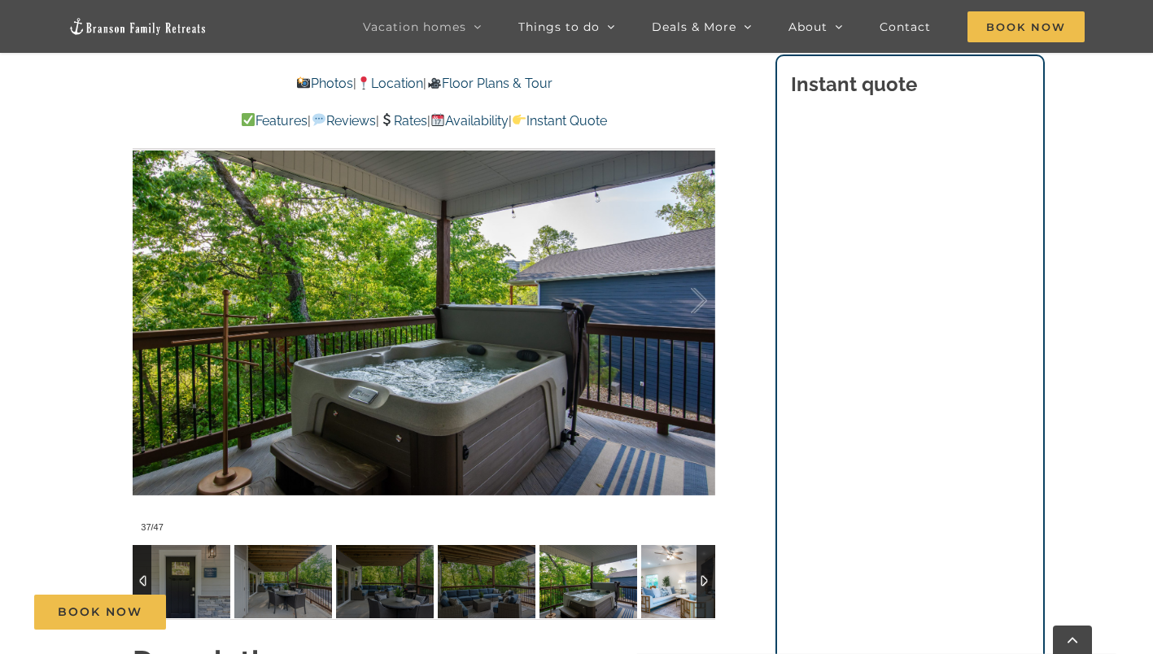
click at [673, 577] on img at bounding box center [690, 581] width 98 height 73
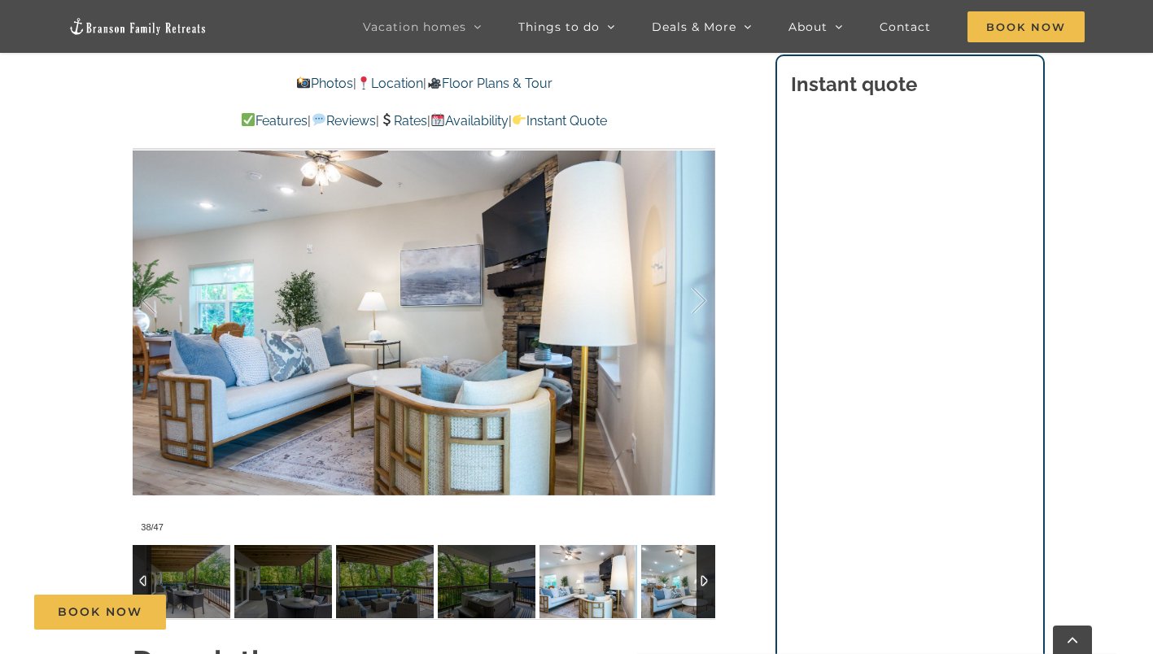
click at [673, 577] on img at bounding box center [690, 581] width 98 height 73
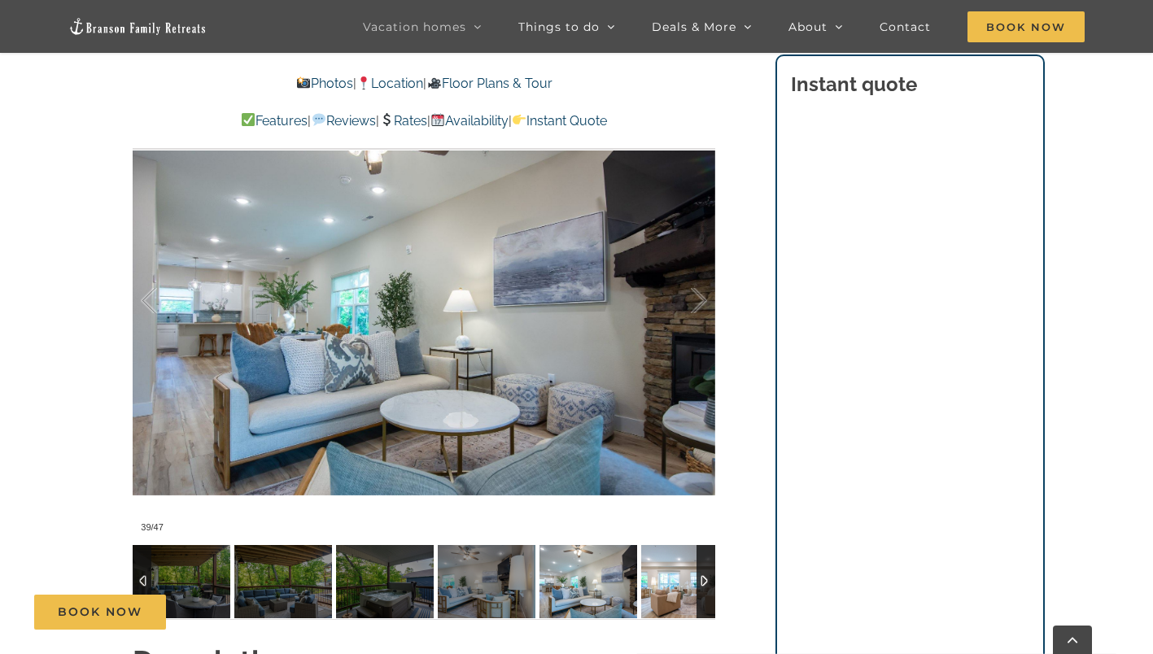
click at [673, 577] on img at bounding box center [690, 581] width 98 height 73
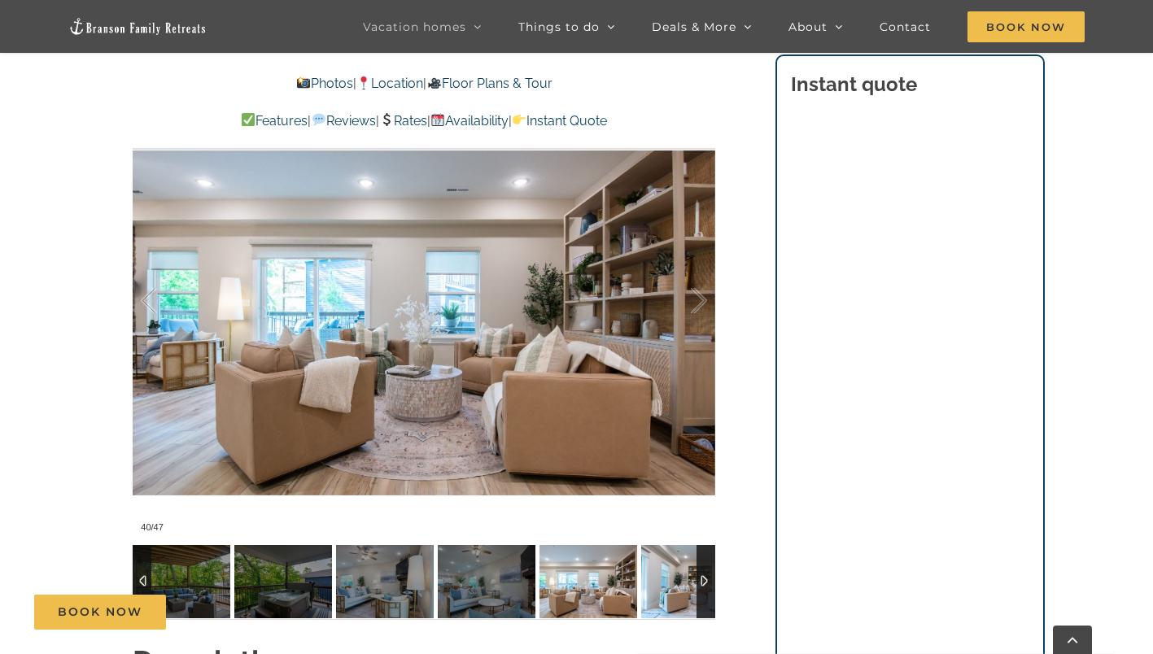
click at [673, 577] on img at bounding box center [690, 581] width 98 height 73
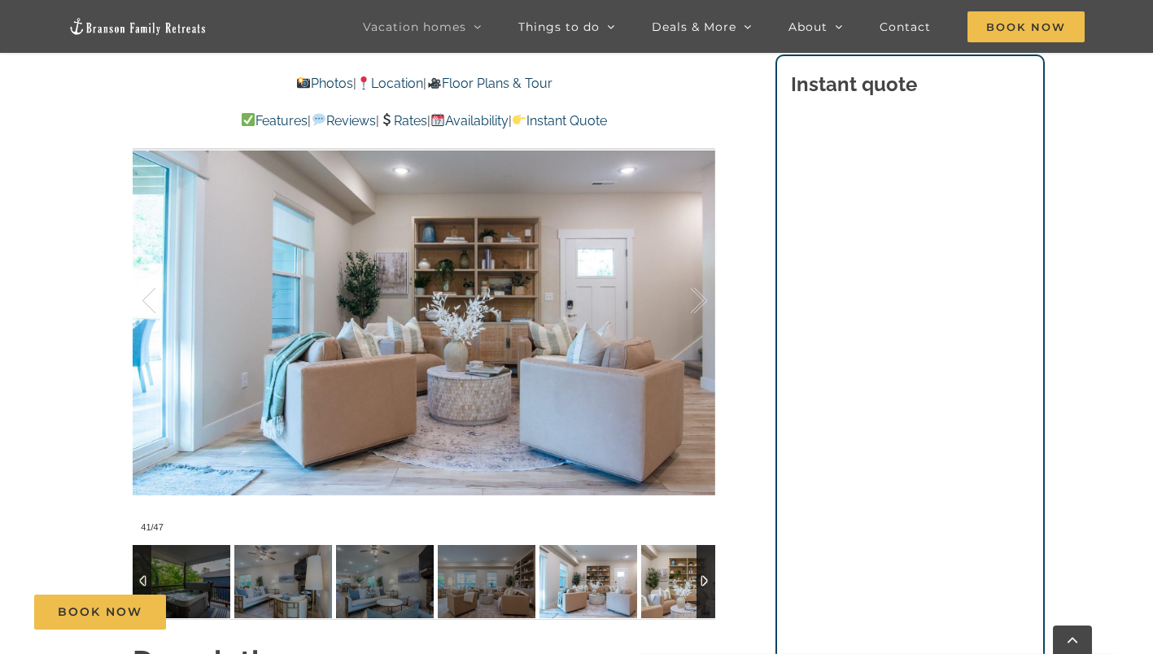
click at [673, 577] on img at bounding box center [690, 581] width 98 height 73
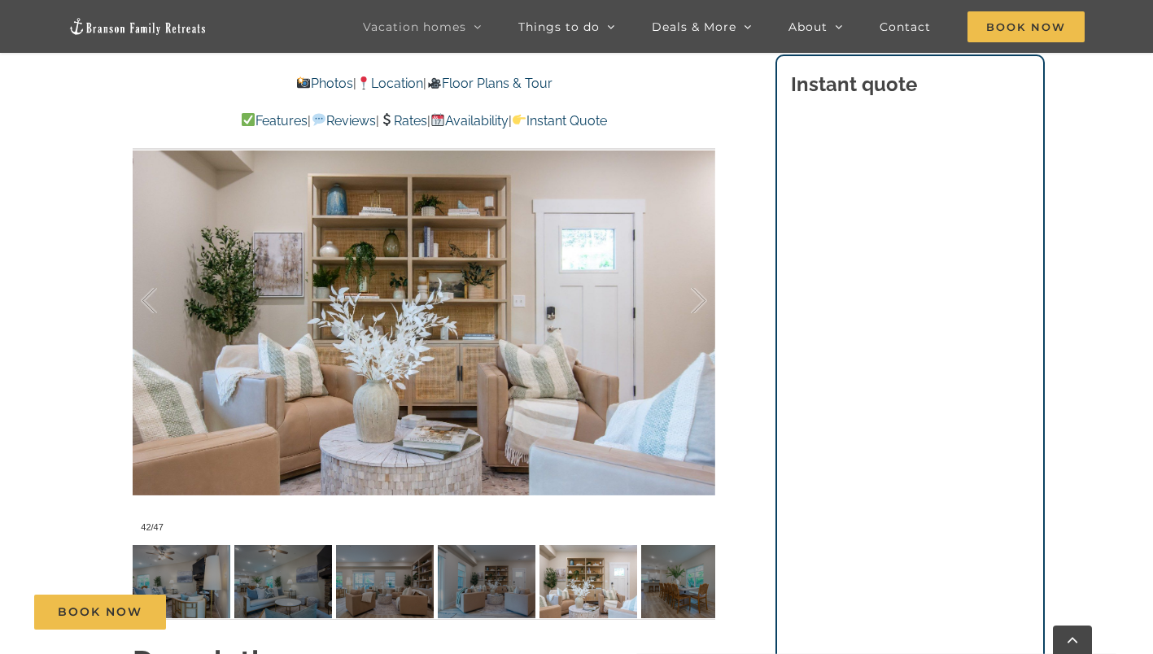
click at [409, 117] on link "Rates" at bounding box center [403, 120] width 48 height 15
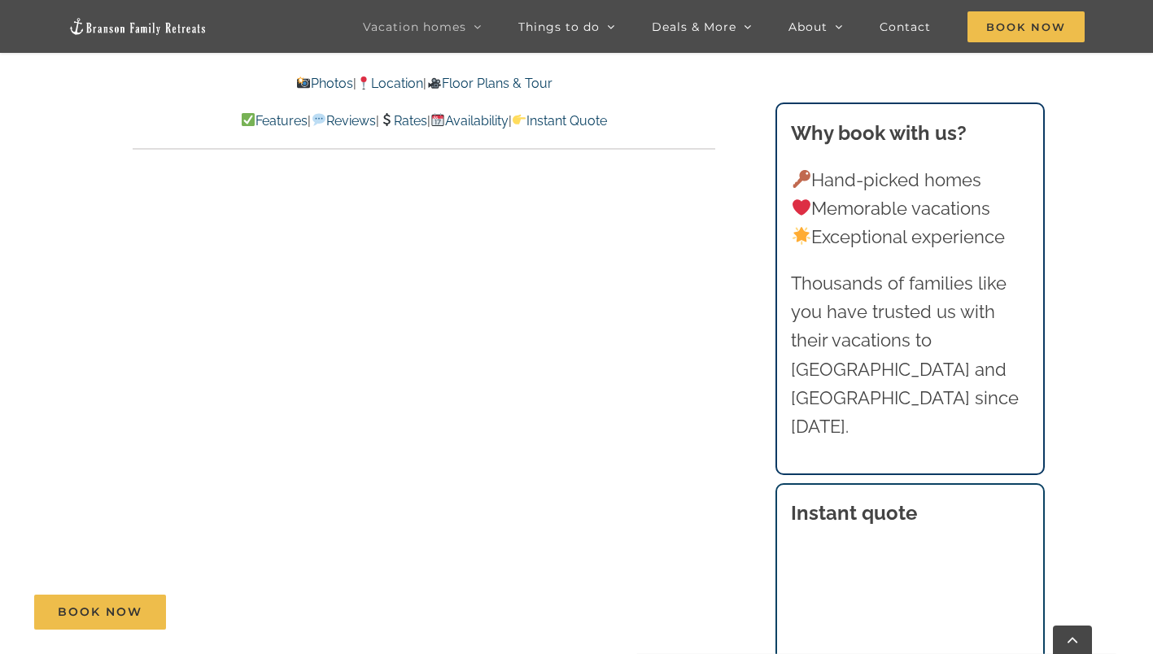
scroll to position [7232, 0]
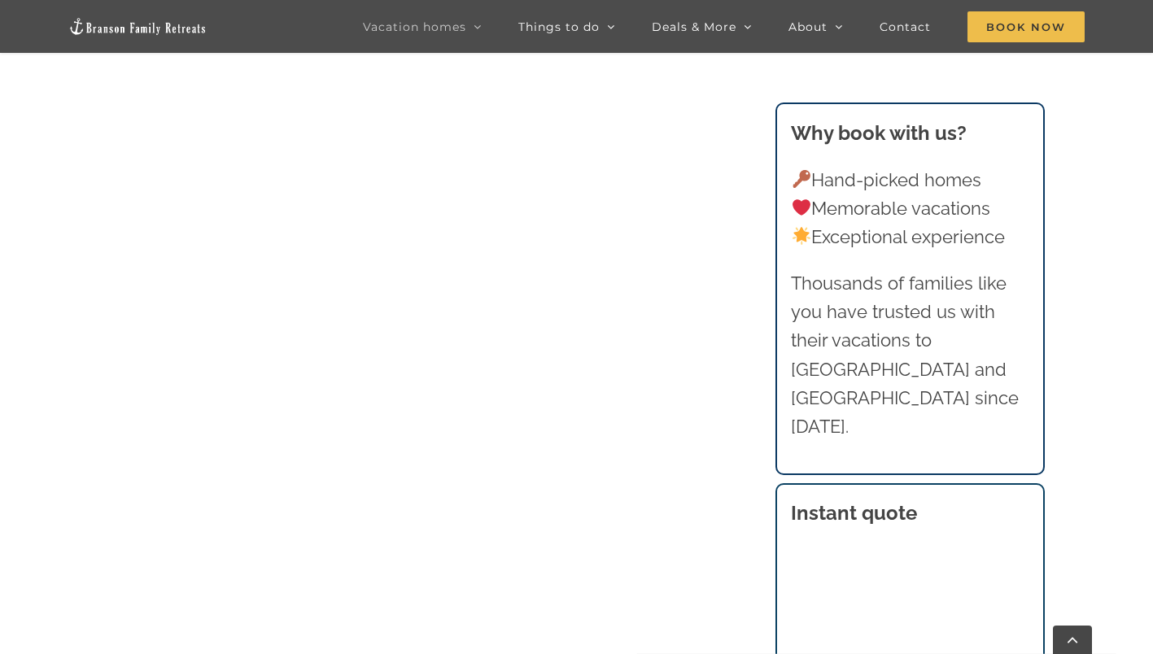
scroll to position [1248, 0]
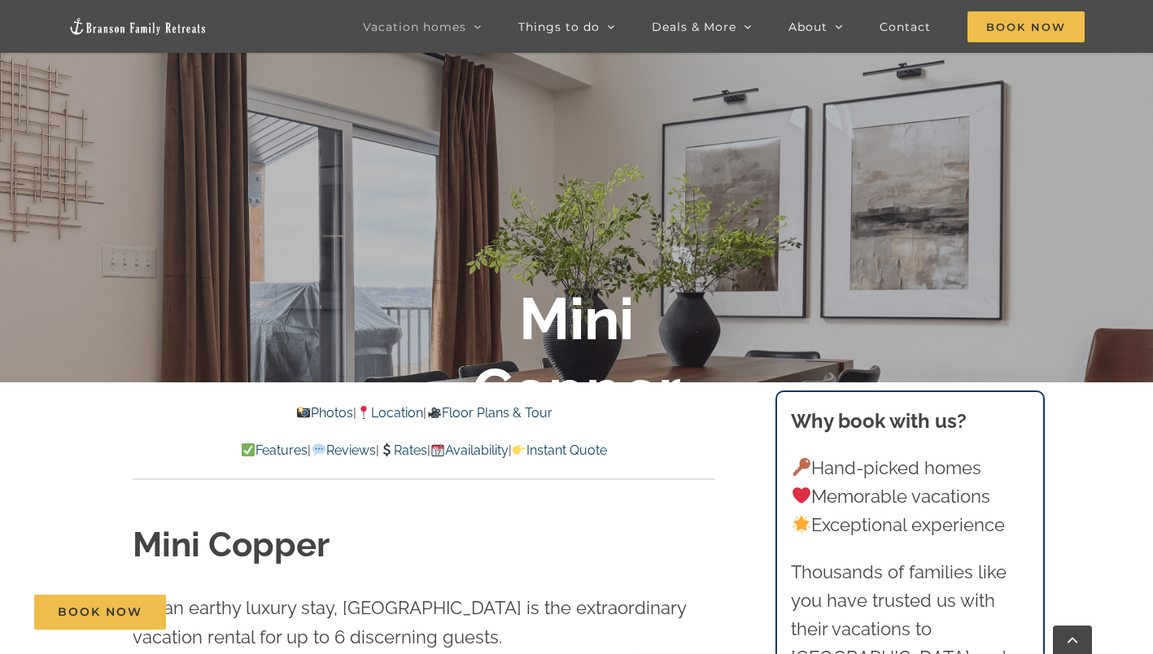
scroll to position [323, 0]
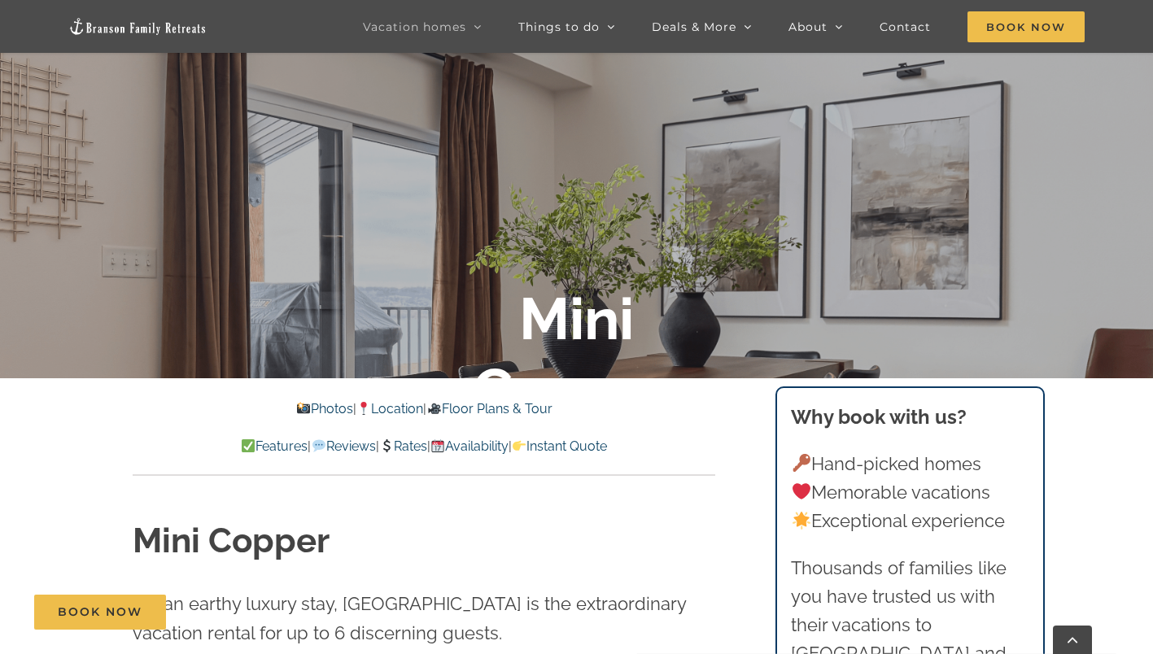
click at [491, 447] on link "Availability" at bounding box center [470, 446] width 78 height 15
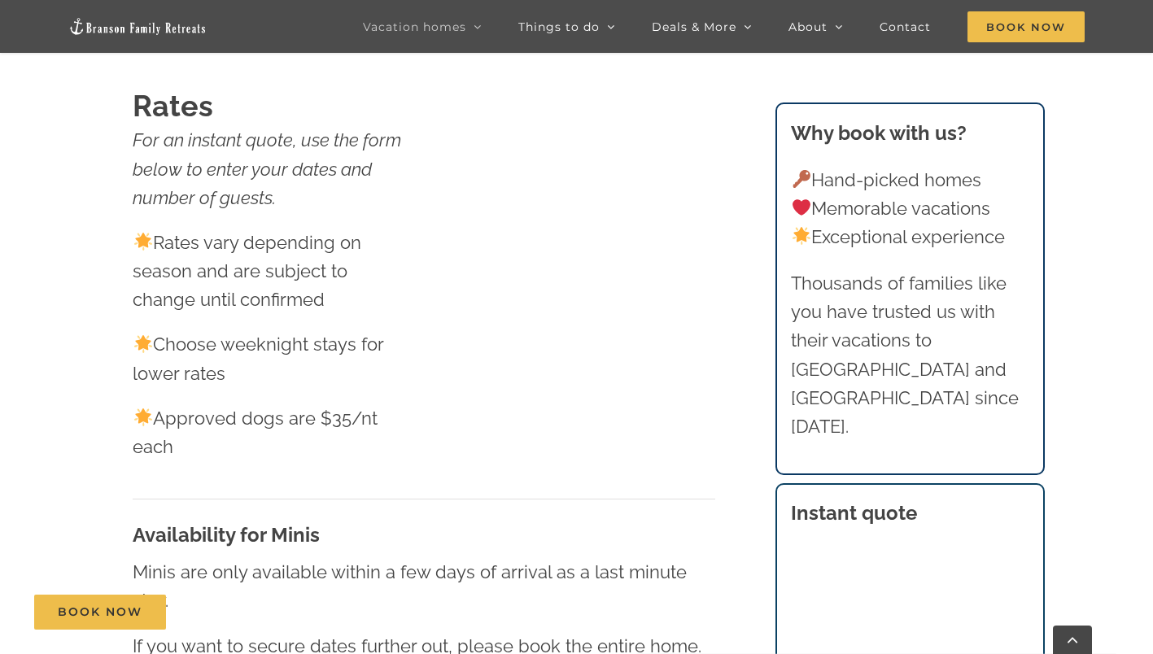
scroll to position [323, 0]
